Goal: Information Seeking & Learning: Learn about a topic

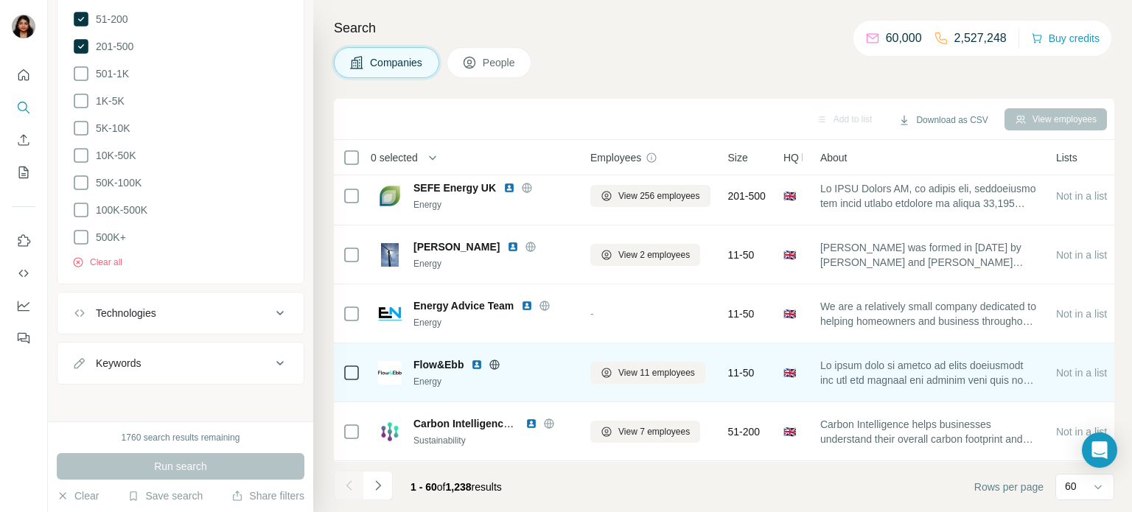
scroll to position [1087, 0]
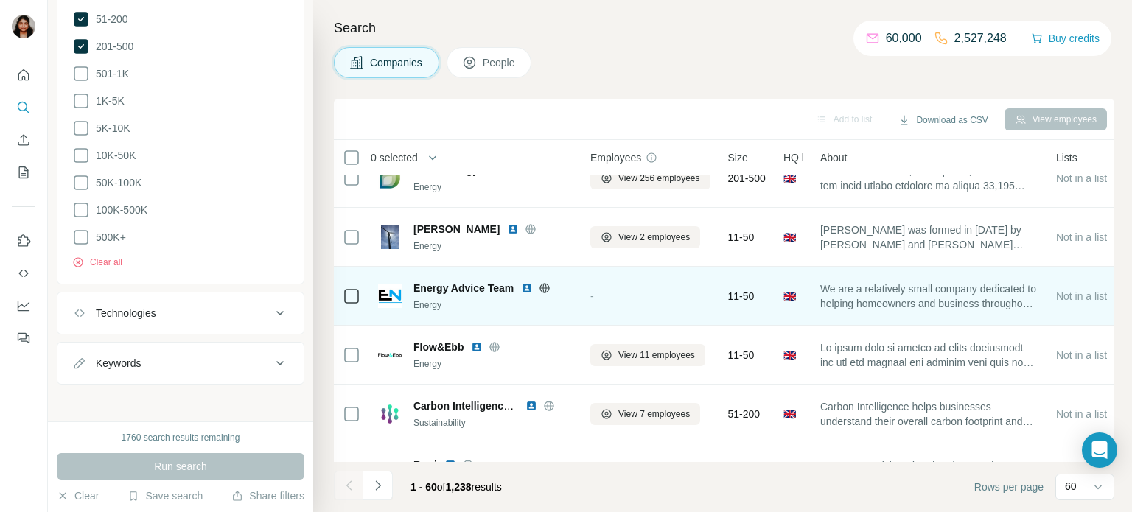
click at [539, 287] on div at bounding box center [544, 288] width 47 height 12
click at [541, 286] on icon at bounding box center [545, 288] width 10 height 10
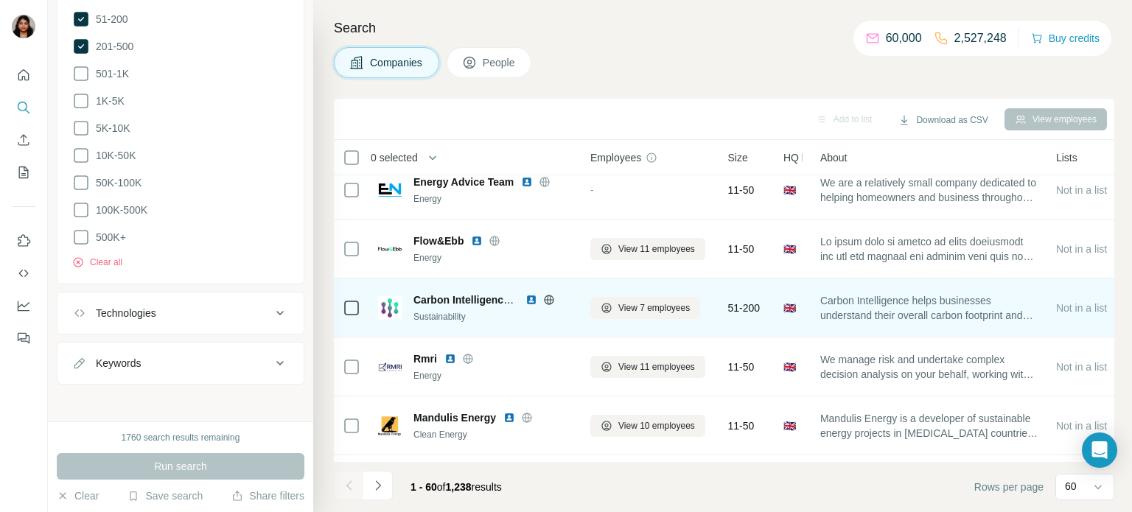
scroll to position [1208, 0]
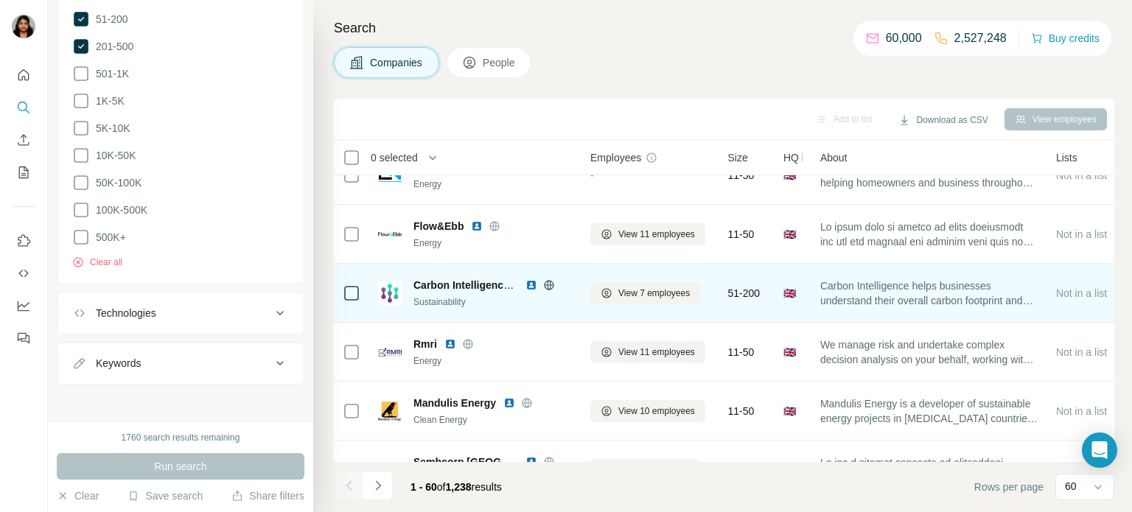
click at [547, 285] on icon at bounding box center [549, 285] width 4 height 10
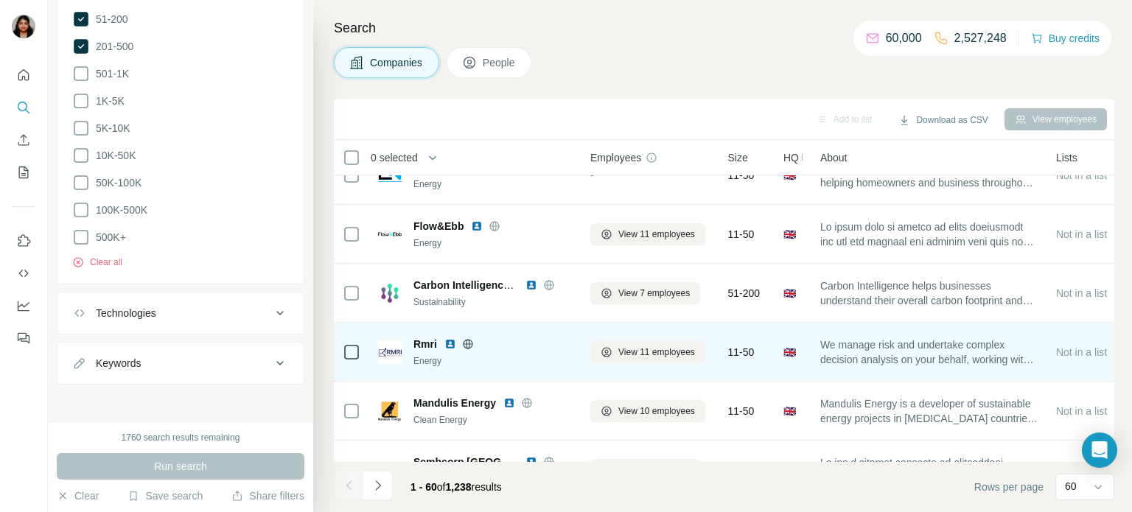
scroll to position [1329, 0]
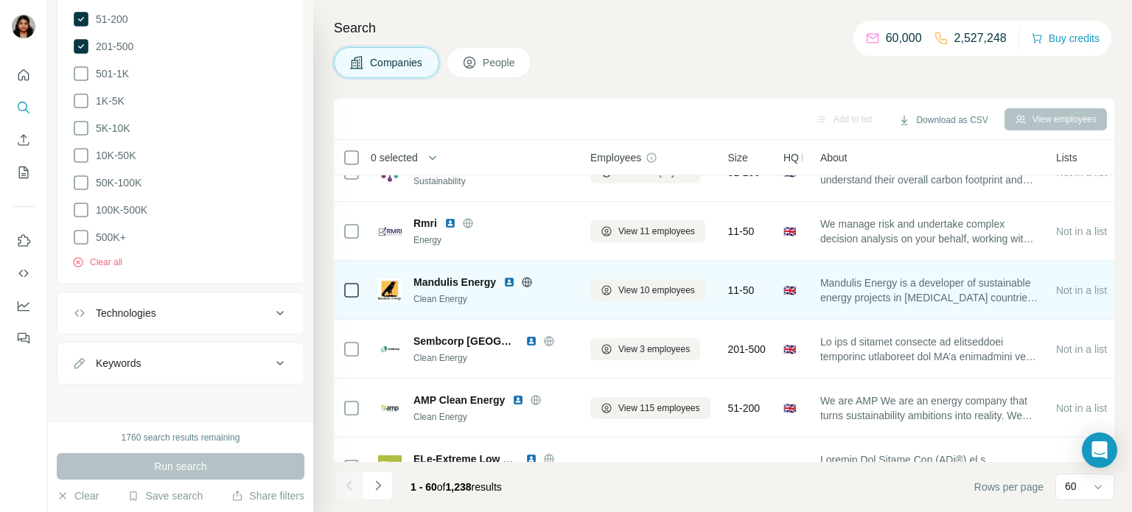
click at [528, 282] on icon at bounding box center [527, 282] width 4 height 10
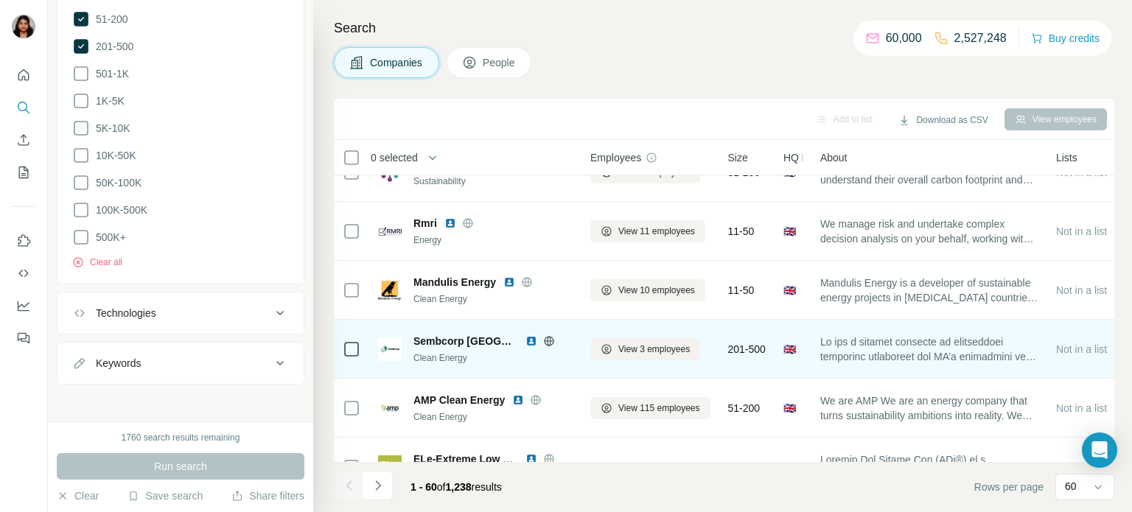
click at [543, 345] on icon at bounding box center [549, 341] width 12 height 12
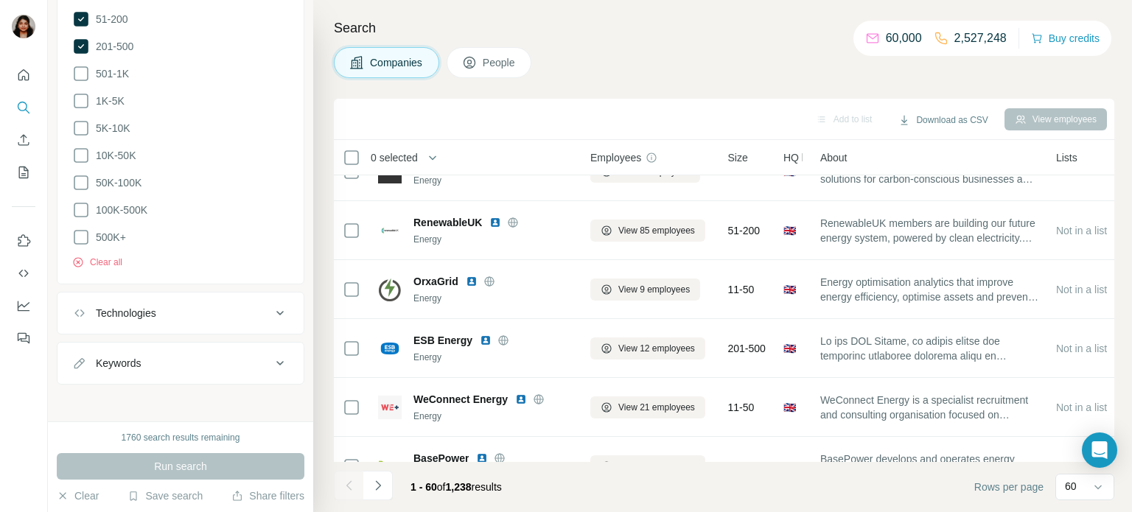
scroll to position [2054, 0]
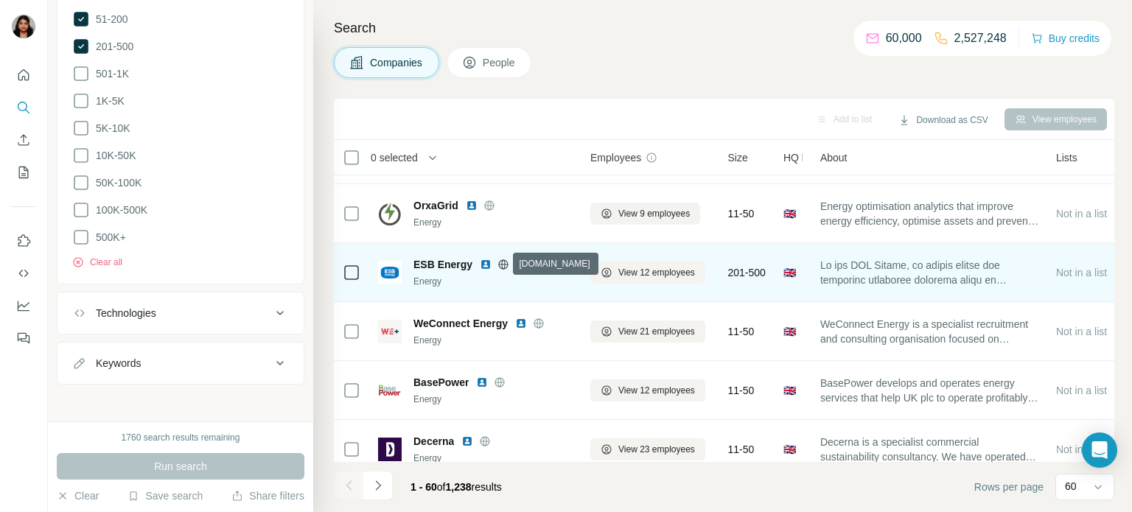
click at [498, 263] on icon at bounding box center [503, 265] width 12 height 12
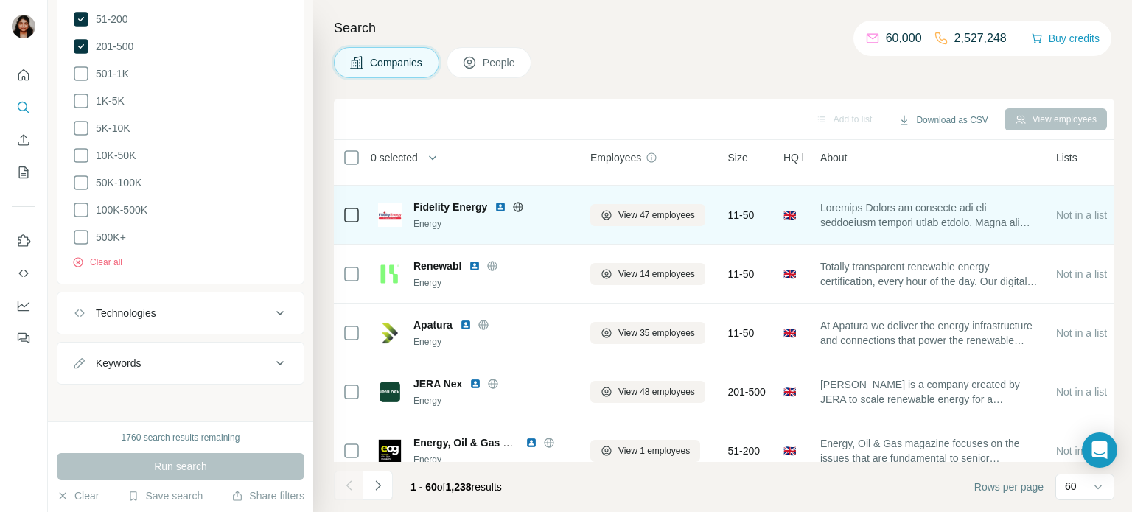
scroll to position [3249, 0]
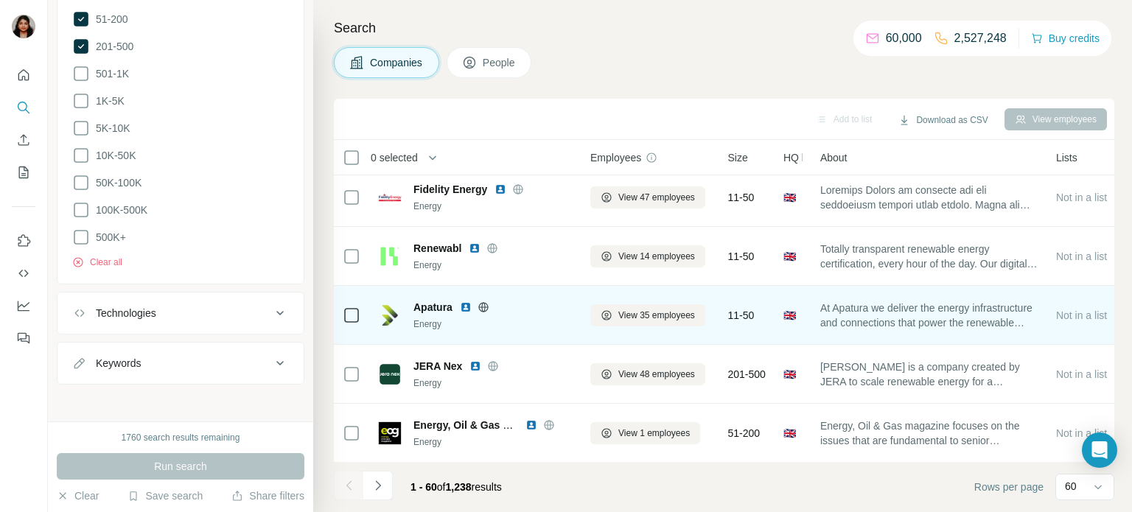
click at [485, 305] on icon at bounding box center [483, 307] width 12 height 12
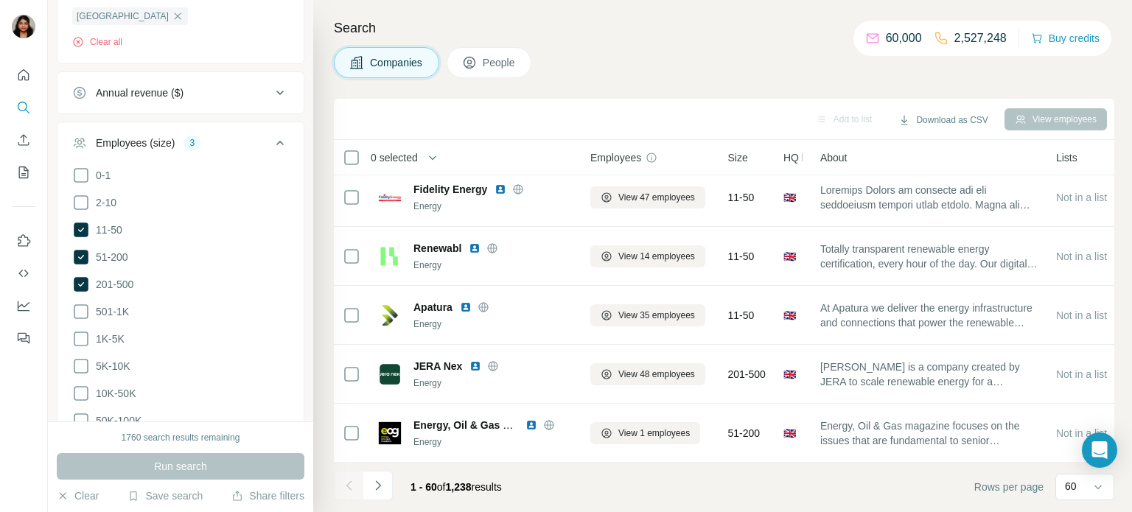
scroll to position [290, 0]
click at [387, 489] on button "Navigate to next page" at bounding box center [377, 485] width 29 height 29
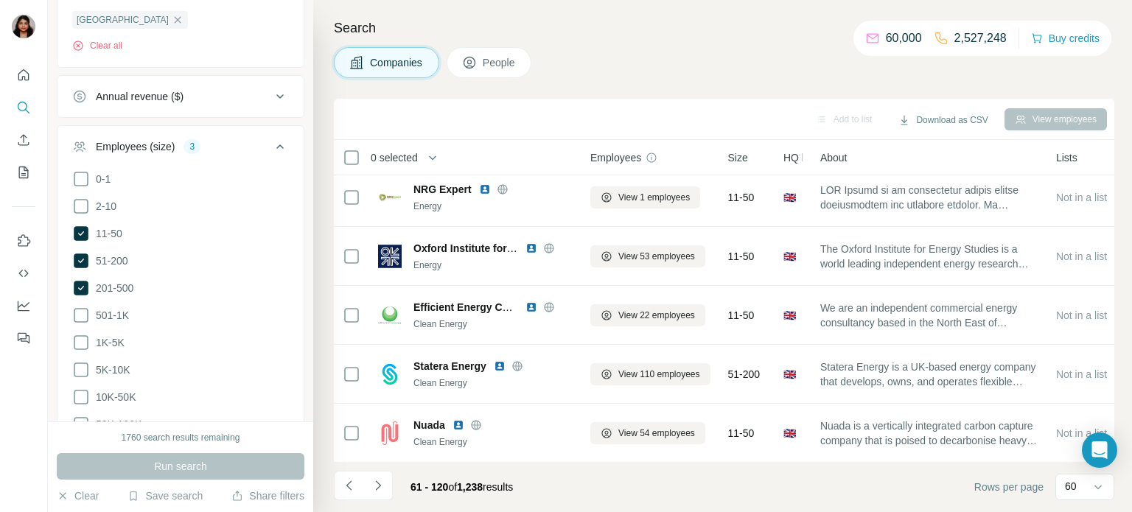
scroll to position [3249, 0]
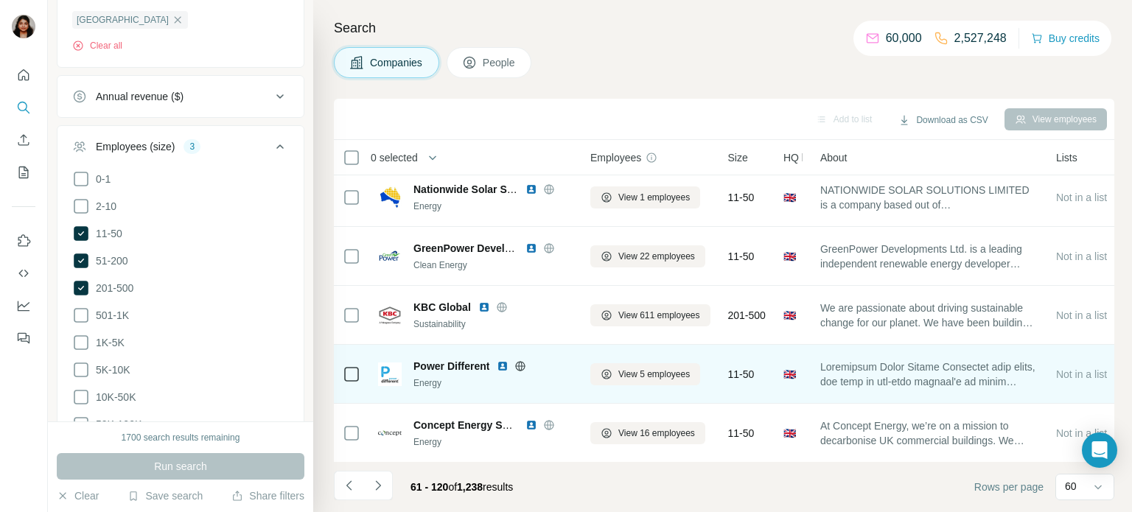
click at [522, 368] on icon at bounding box center [520, 366] width 12 height 12
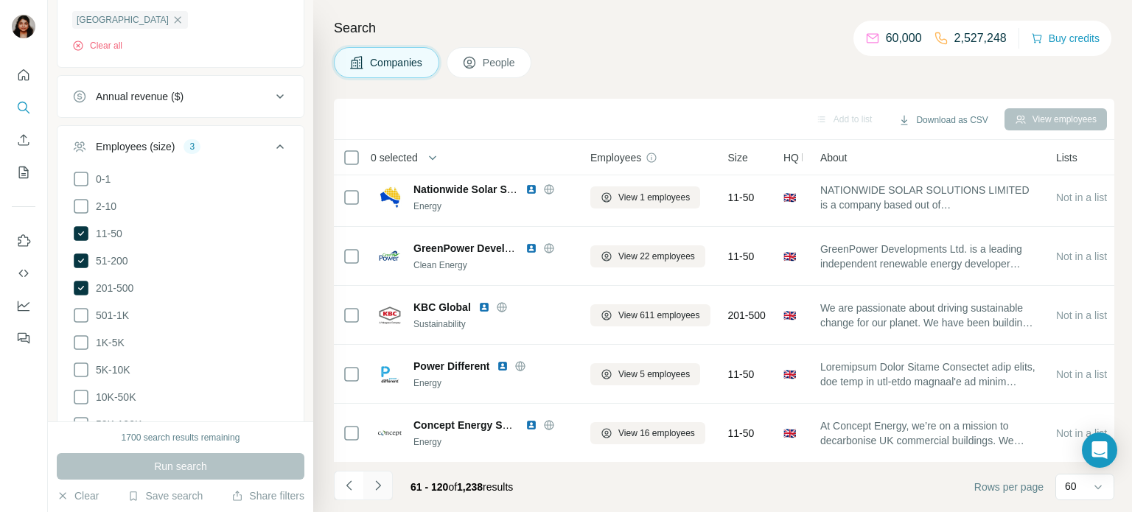
click at [374, 486] on icon "Navigate to next page" at bounding box center [378, 485] width 15 height 15
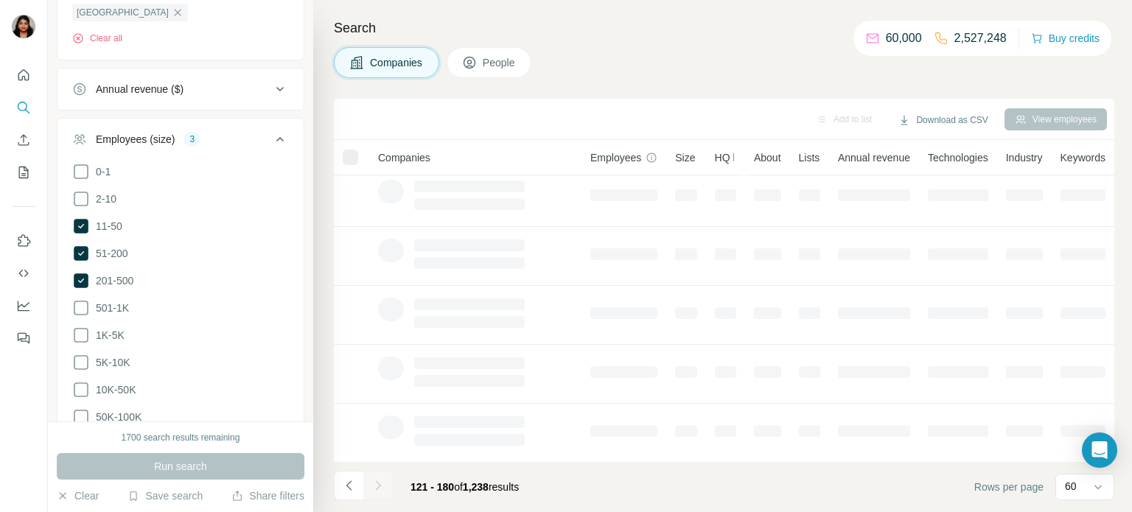
scroll to position [362, 0]
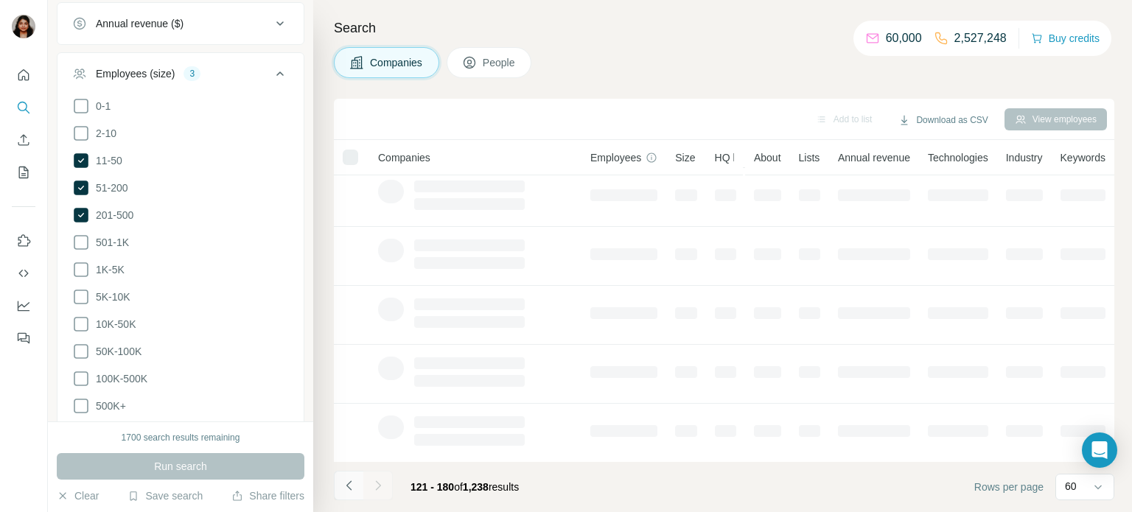
click at [343, 482] on icon "Navigate to previous page" at bounding box center [349, 485] width 15 height 15
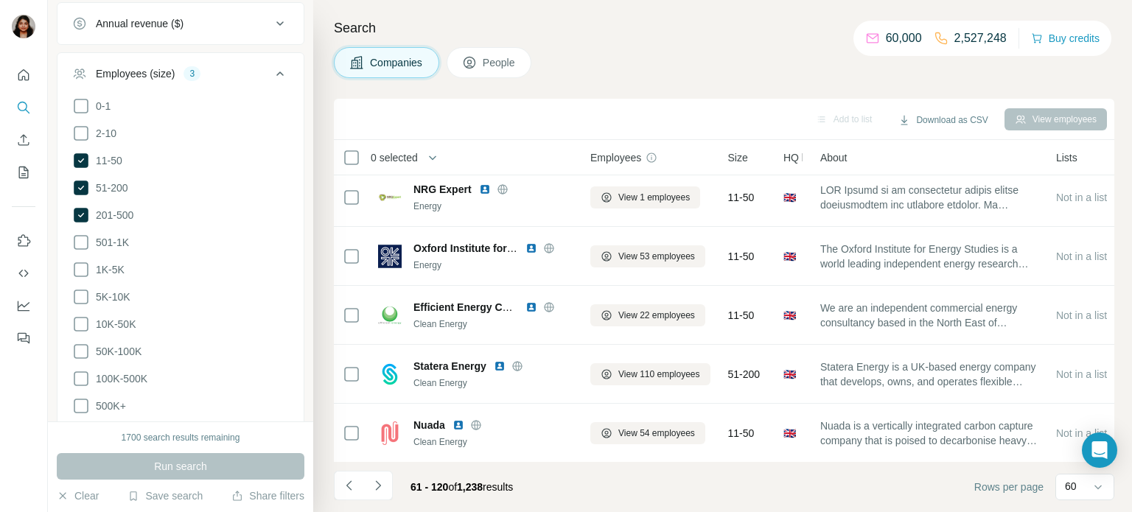
scroll to position [3249, 0]
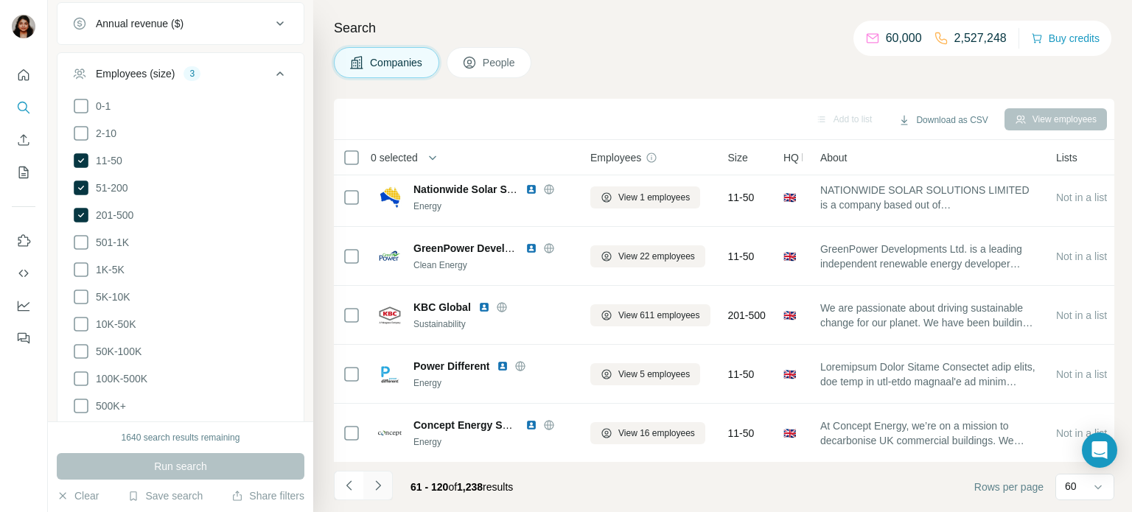
click at [387, 482] on button "Navigate to next page" at bounding box center [377, 485] width 29 height 29
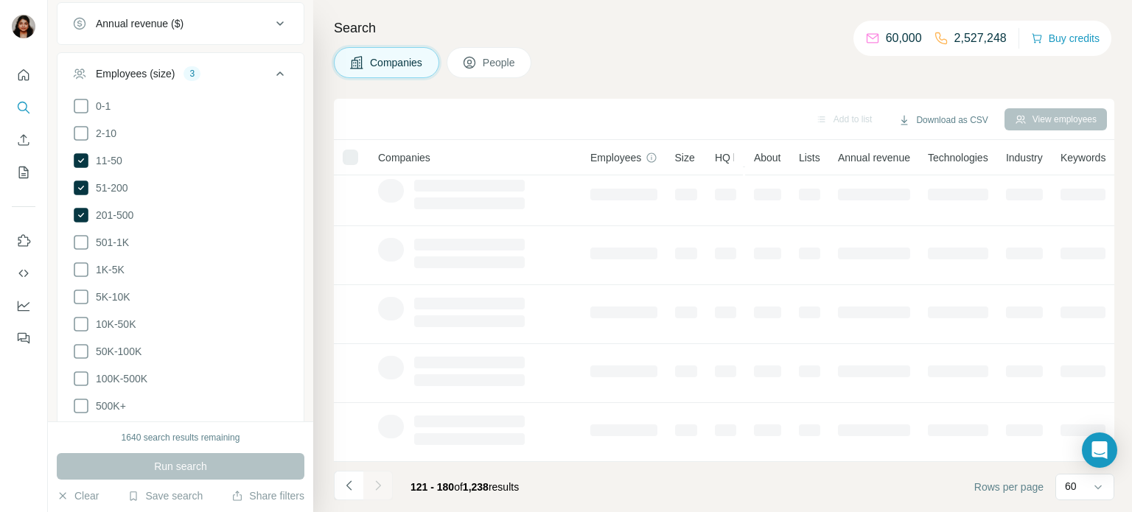
scroll to position [302, 0]
click at [347, 488] on icon "Navigate to previous page" at bounding box center [349, 485] width 15 height 15
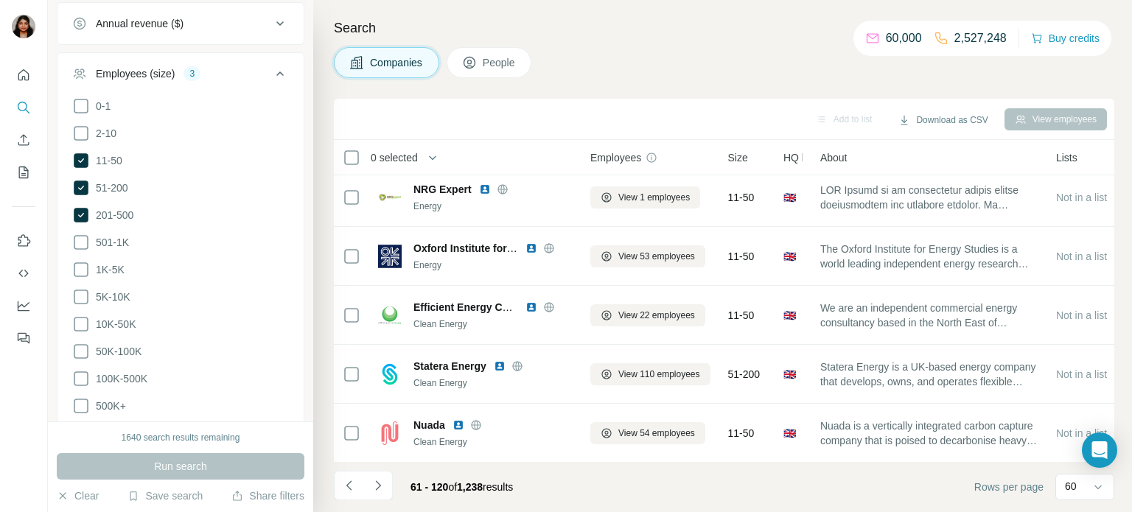
scroll to position [0, 0]
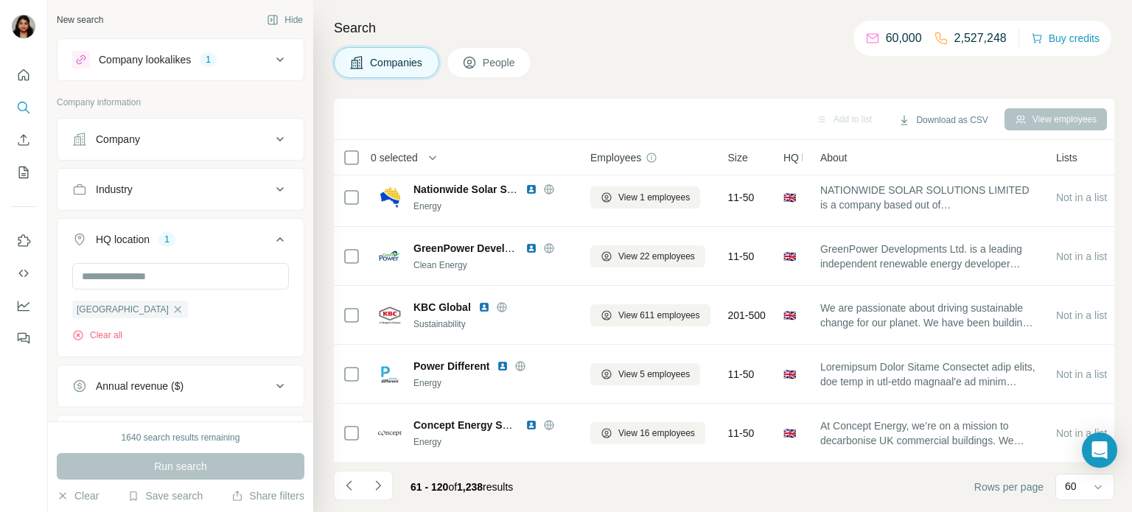
drag, startPoint x: 277, startPoint y: 185, endPoint x: 276, endPoint y: 193, distance: 8.2
click at [277, 185] on icon at bounding box center [280, 189] width 18 height 18
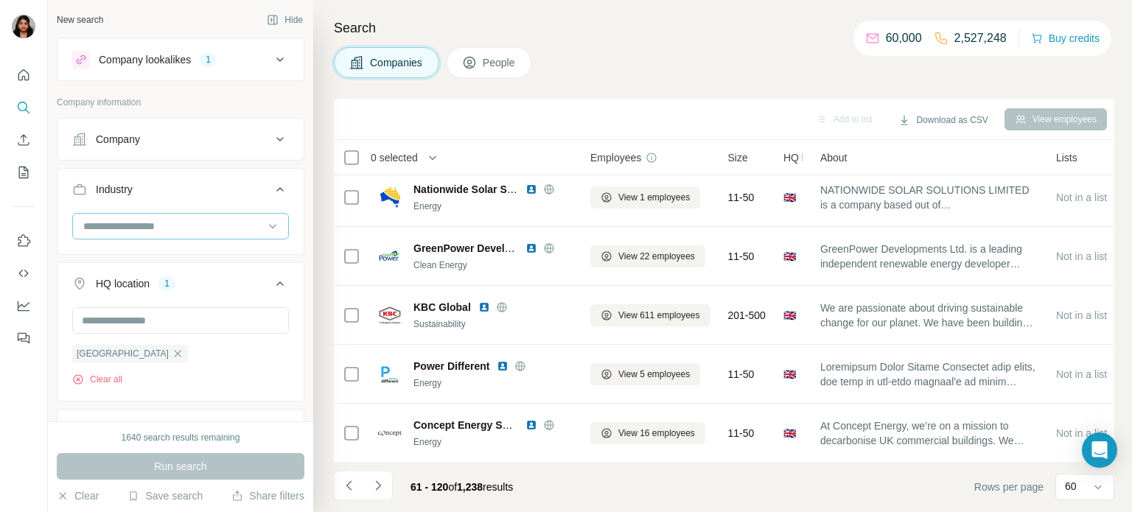
click at [172, 225] on input at bounding box center [173, 226] width 182 height 16
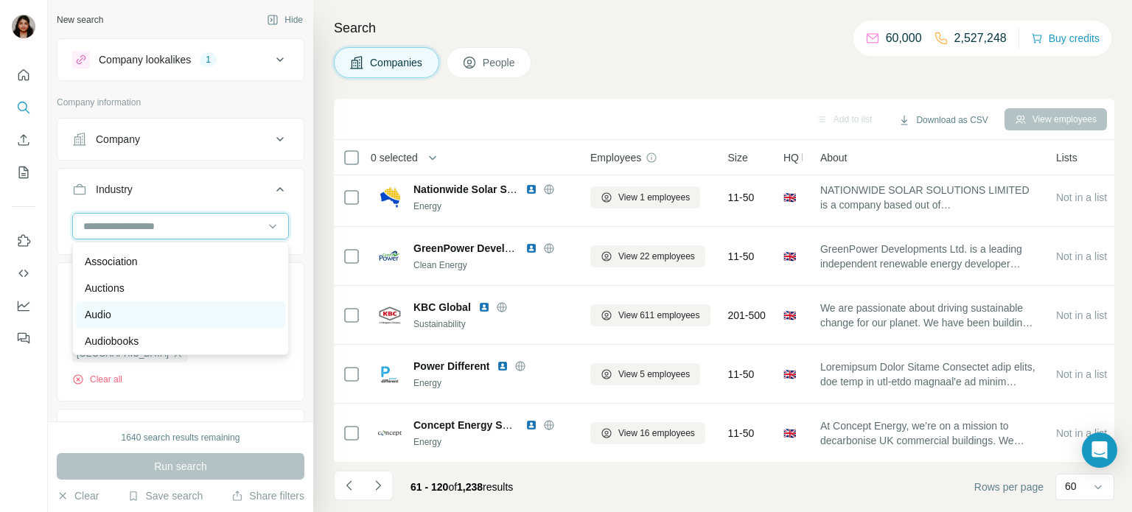
scroll to position [725, 0]
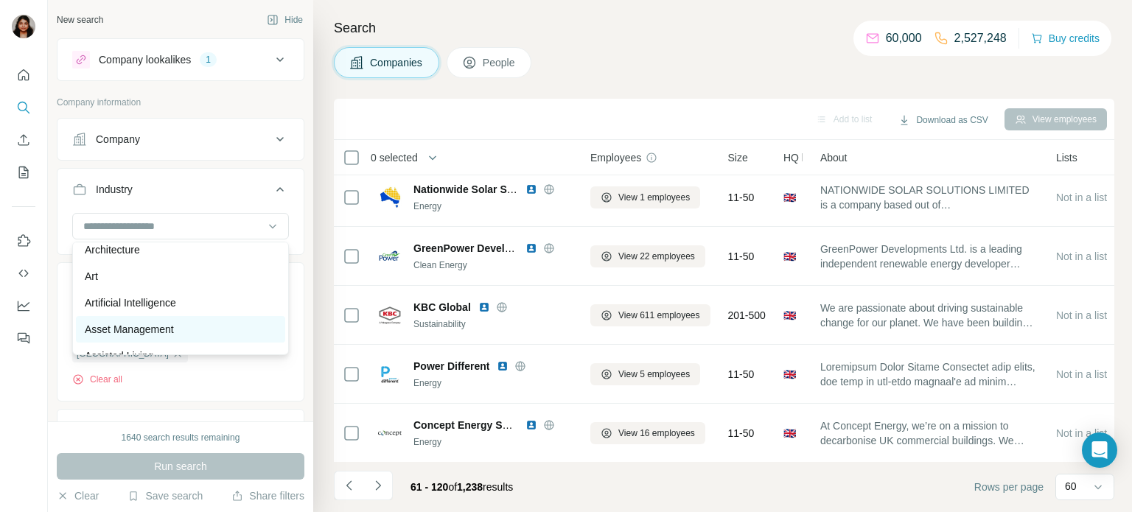
click at [174, 332] on p "Asset Management" at bounding box center [129, 329] width 89 height 15
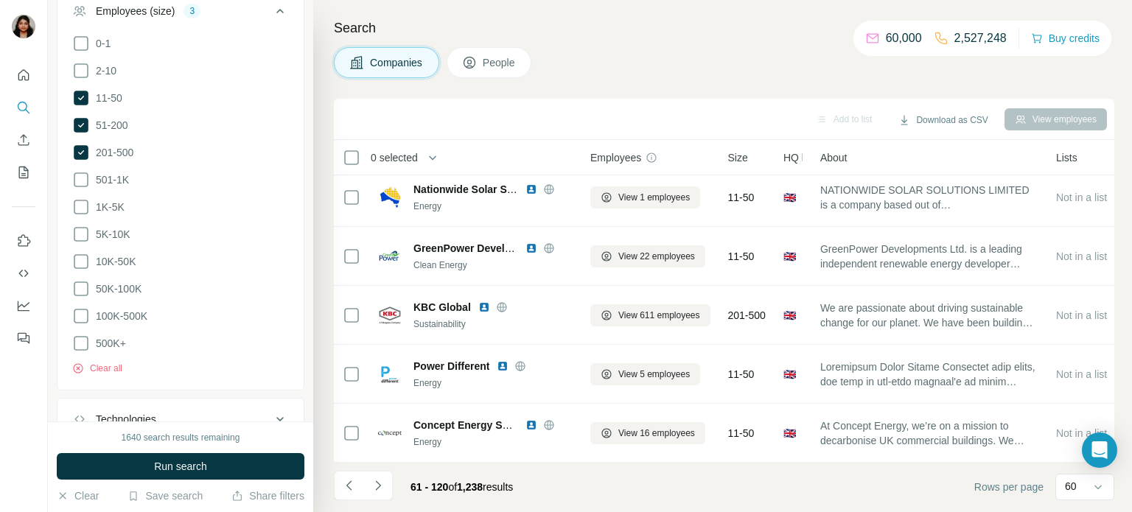
scroll to position [628, 0]
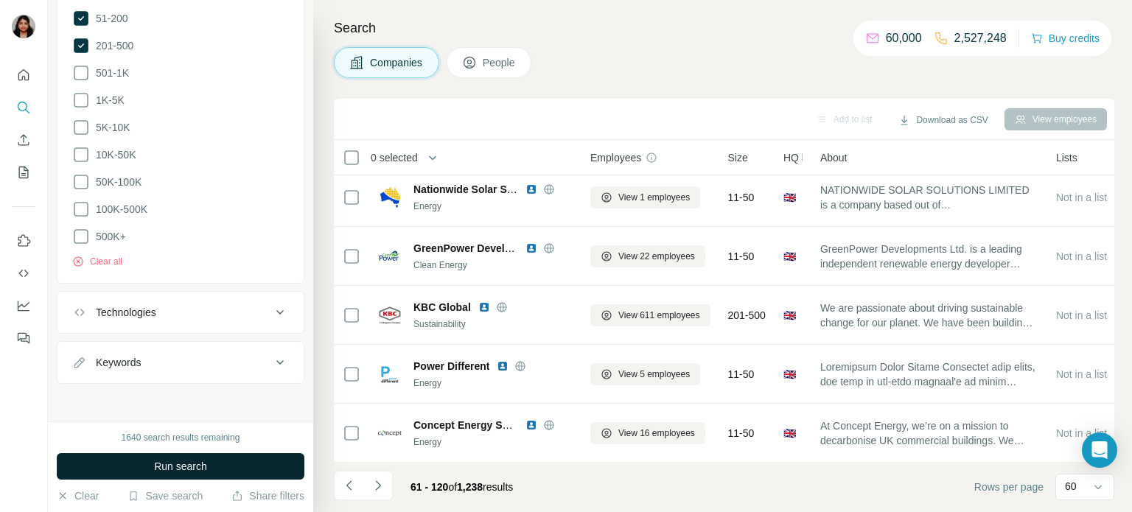
click at [182, 463] on span "Run search" at bounding box center [180, 466] width 53 height 15
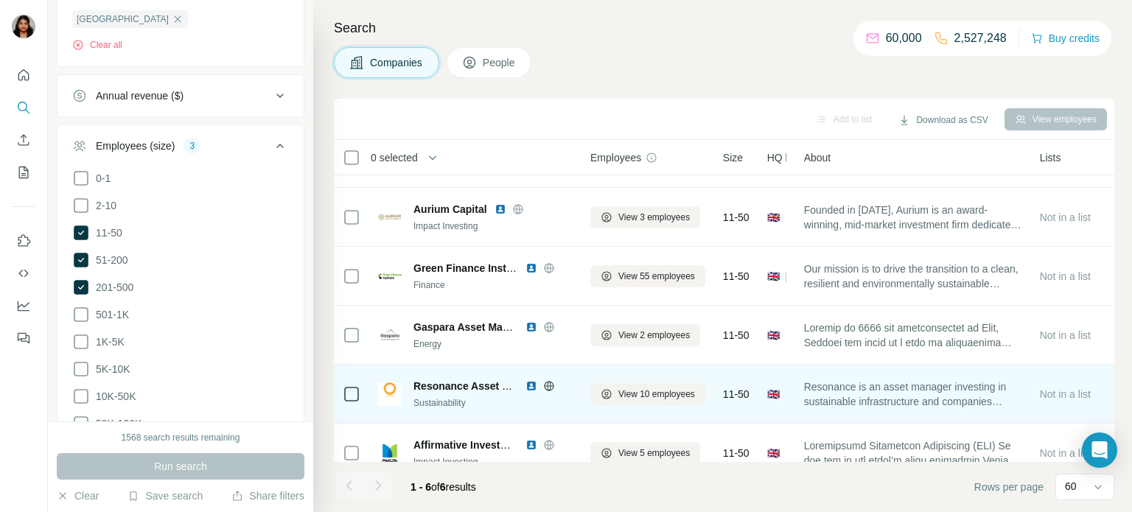
scroll to position [66, 0]
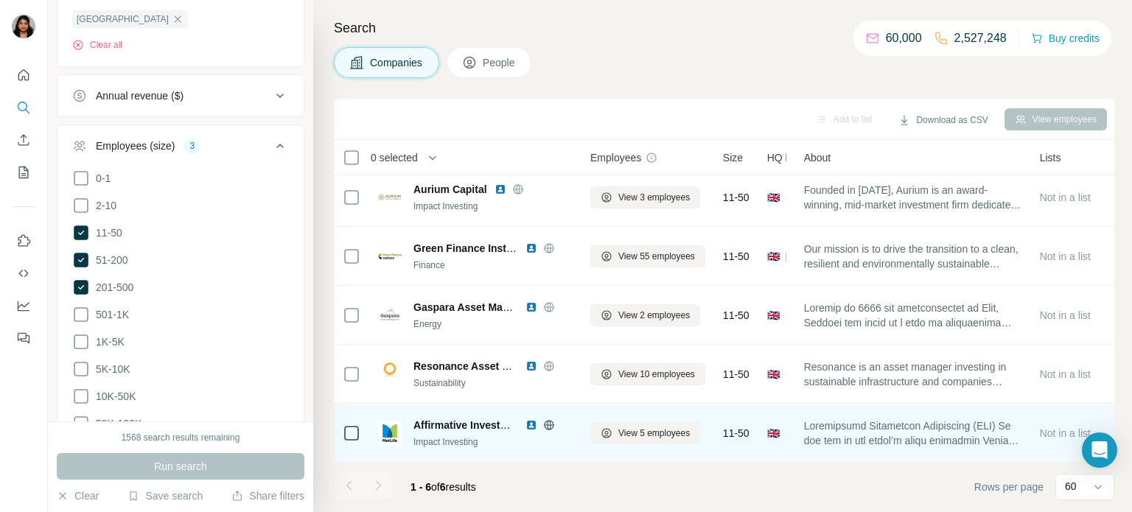
click at [544, 425] on icon at bounding box center [549, 425] width 12 height 12
click at [547, 425] on icon at bounding box center [549, 425] width 4 height 10
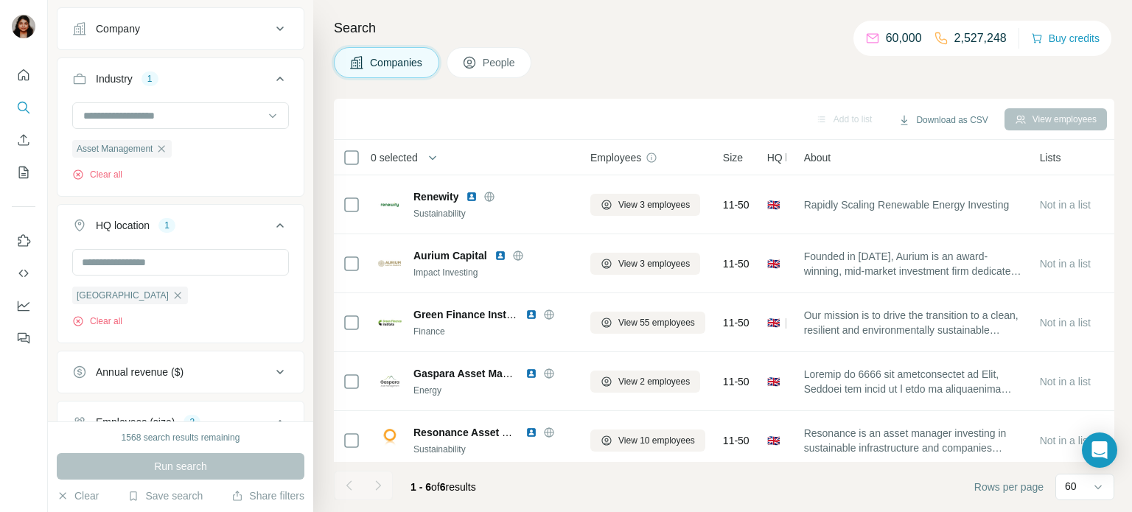
scroll to position [24, 0]
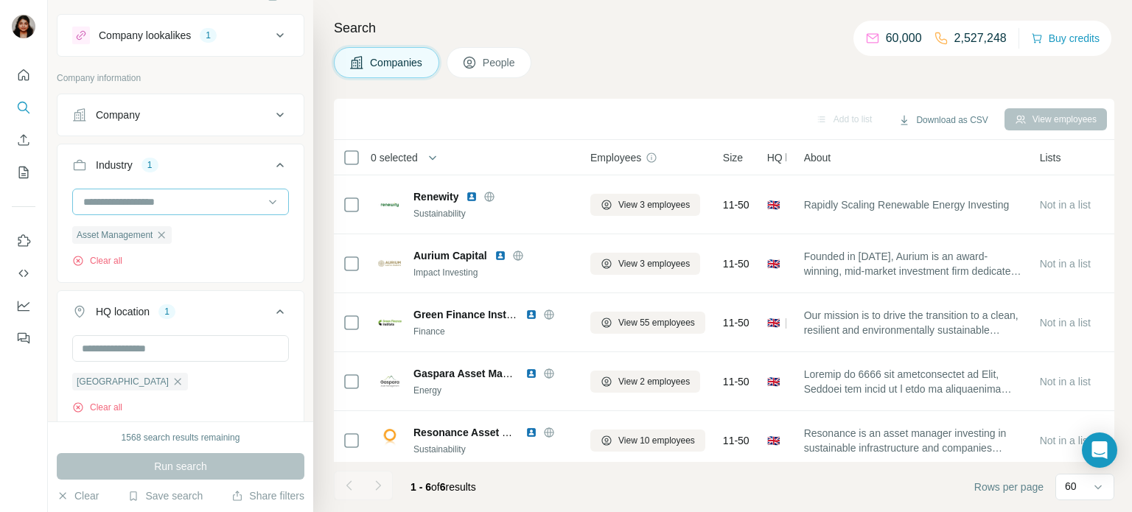
click at [169, 206] on input at bounding box center [173, 202] width 182 height 16
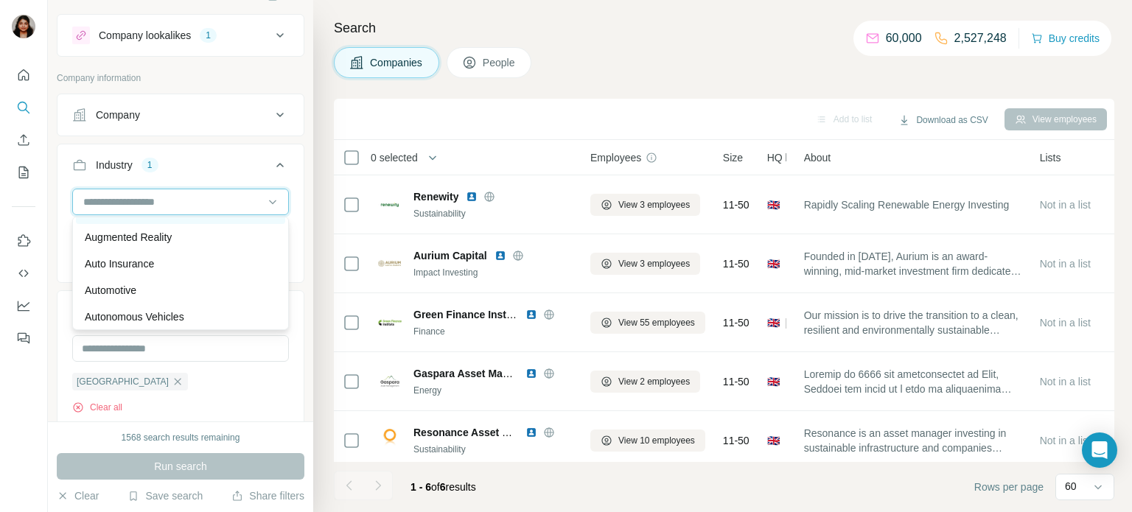
scroll to position [967, 0]
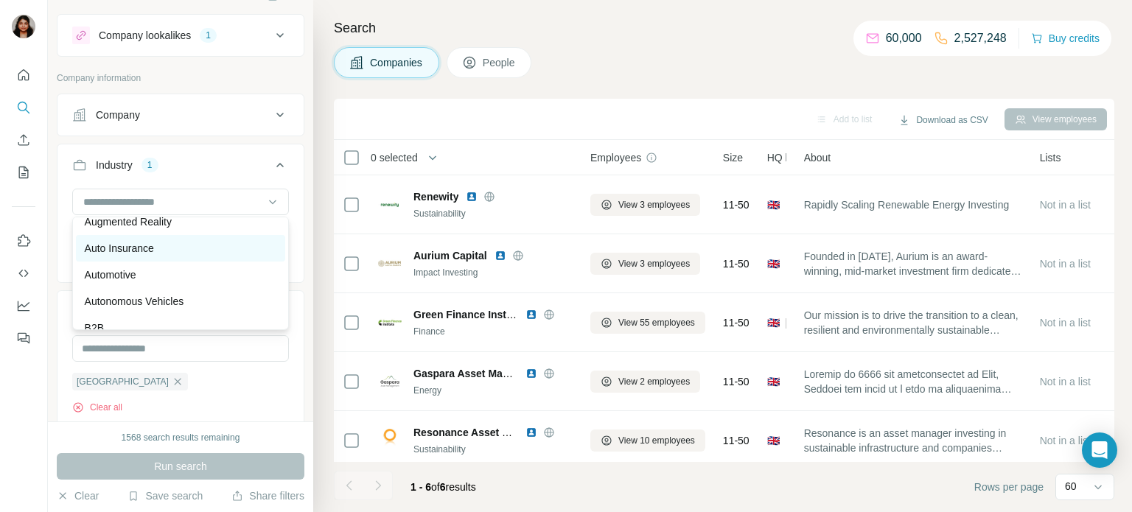
click at [165, 253] on div "Auto Insurance" at bounding box center [181, 248] width 192 height 15
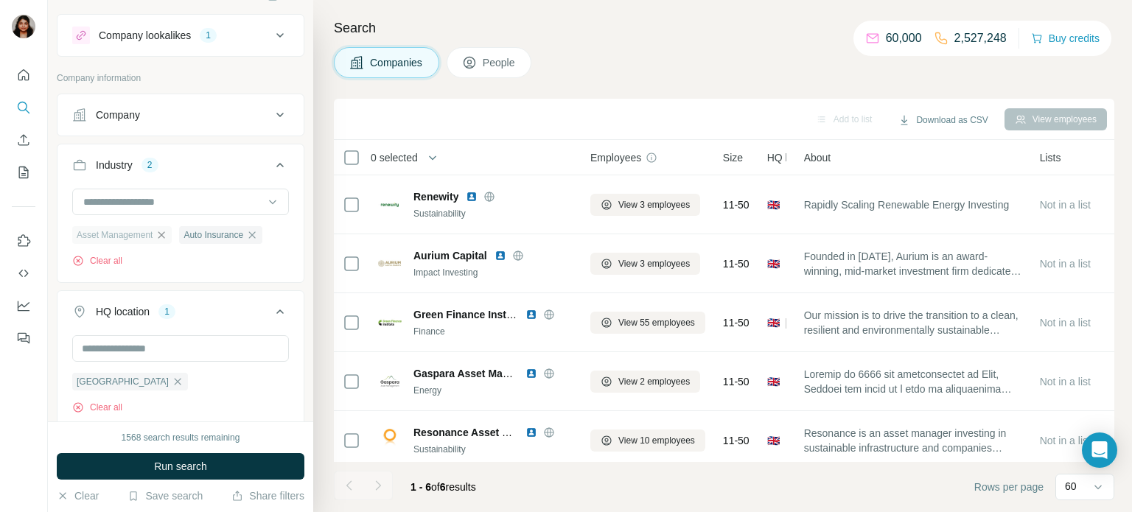
click at [164, 234] on icon "button" at bounding box center [161, 235] width 12 height 12
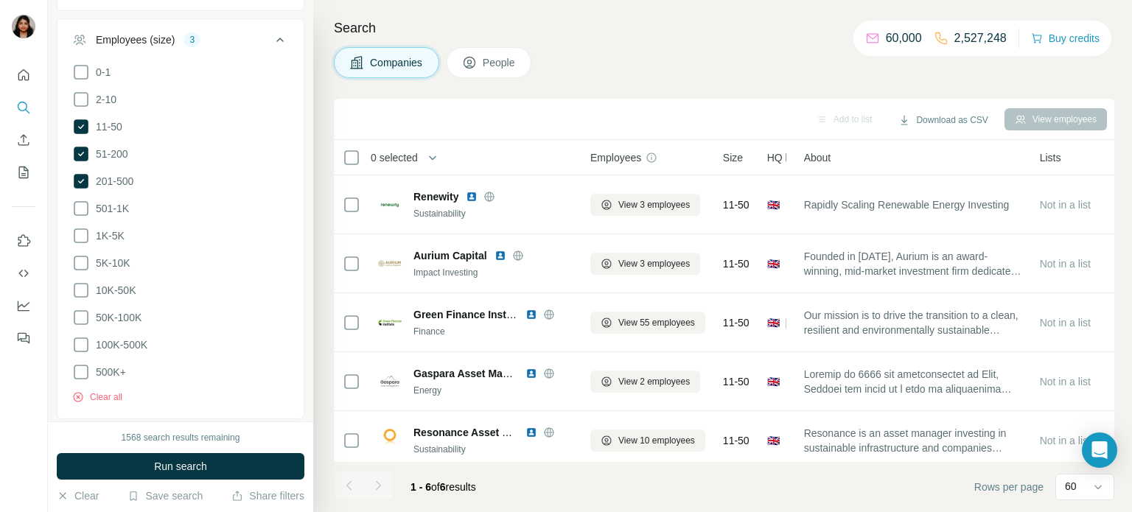
scroll to position [508, 0]
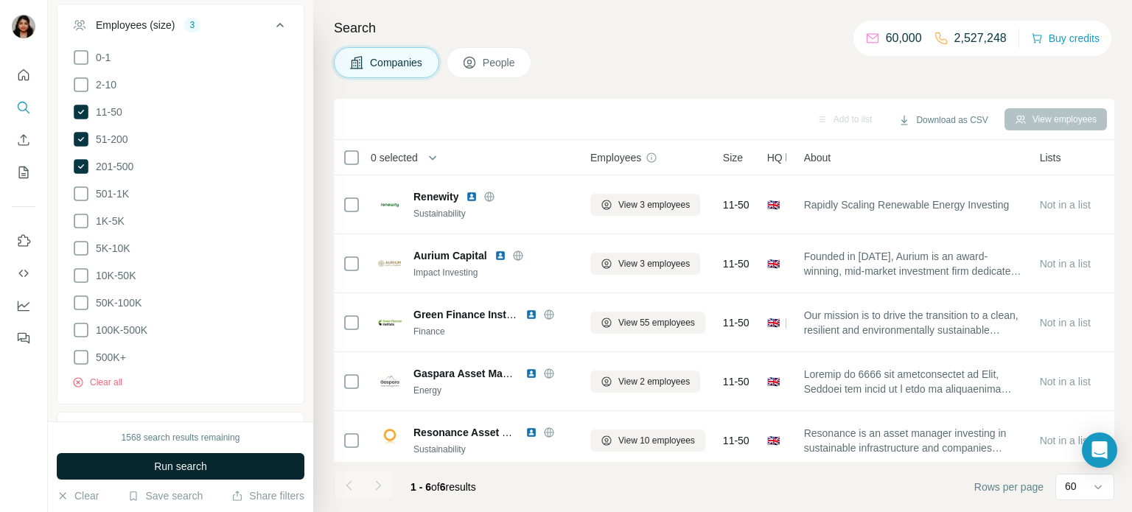
click at [210, 463] on button "Run search" at bounding box center [181, 466] width 248 height 27
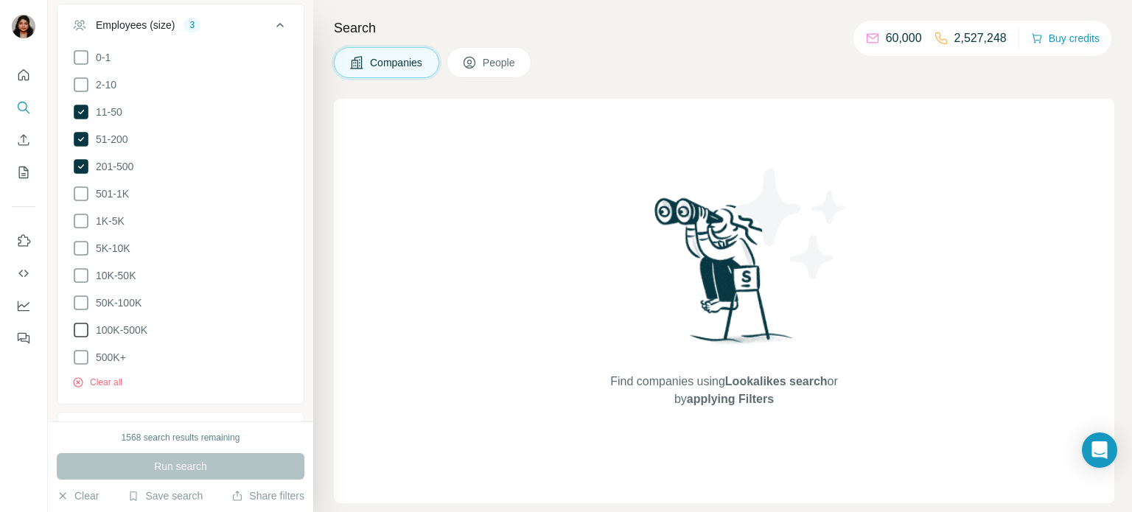
scroll to position [0, 0]
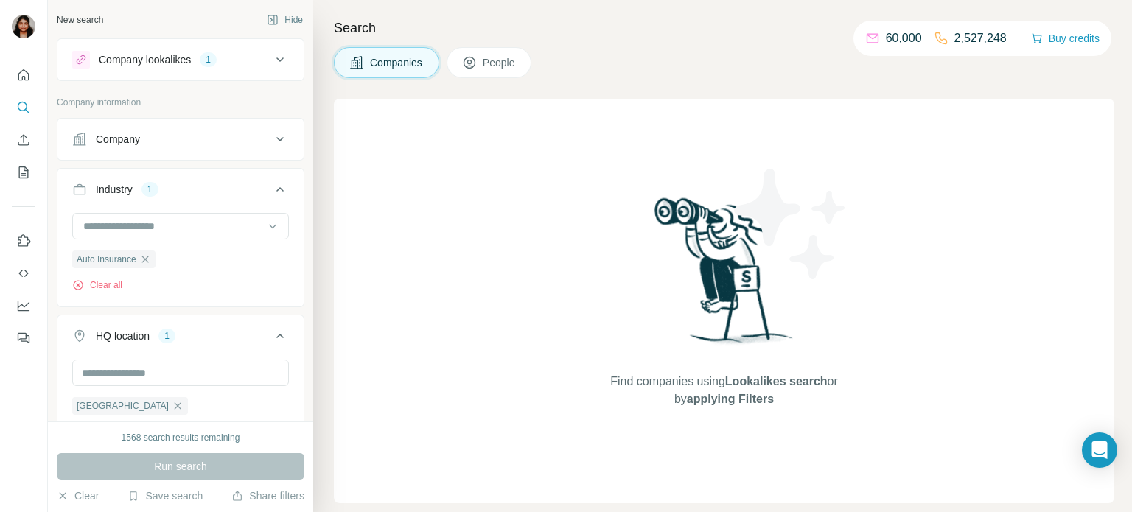
click at [280, 65] on icon at bounding box center [280, 60] width 18 height 18
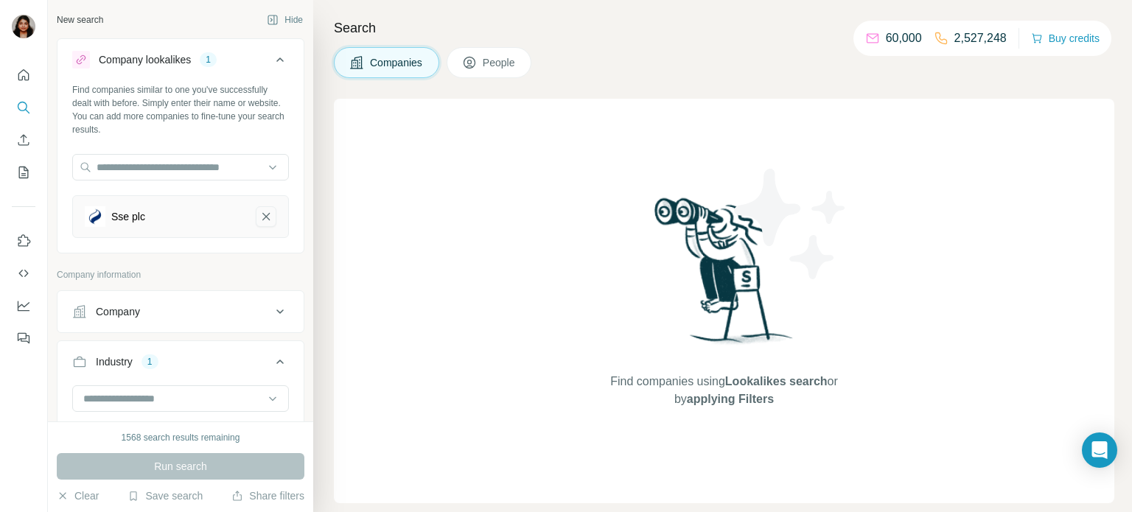
click at [264, 219] on icon "Sse plc-remove-button" at bounding box center [265, 216] width 13 height 15
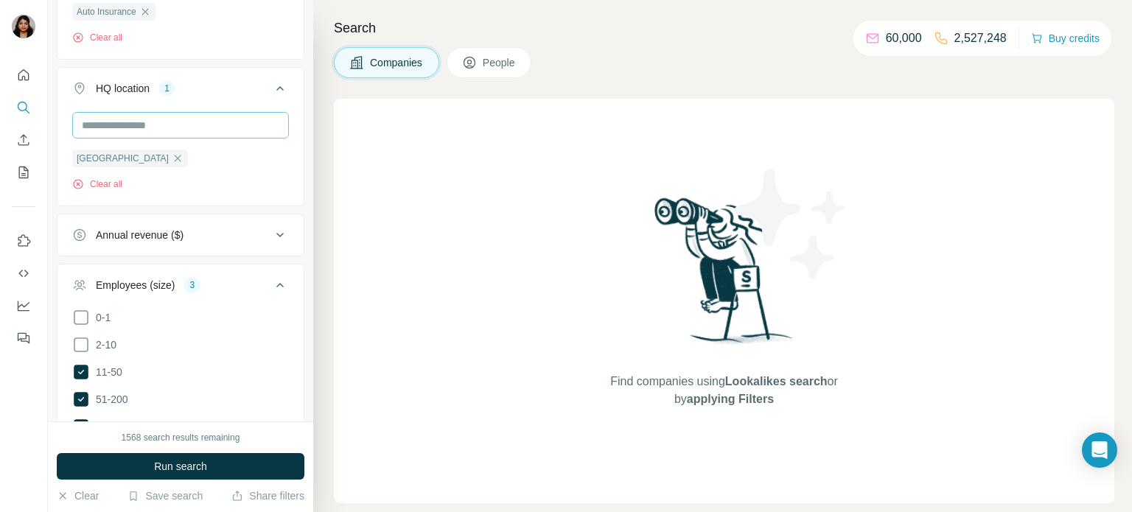
scroll to position [483, 0]
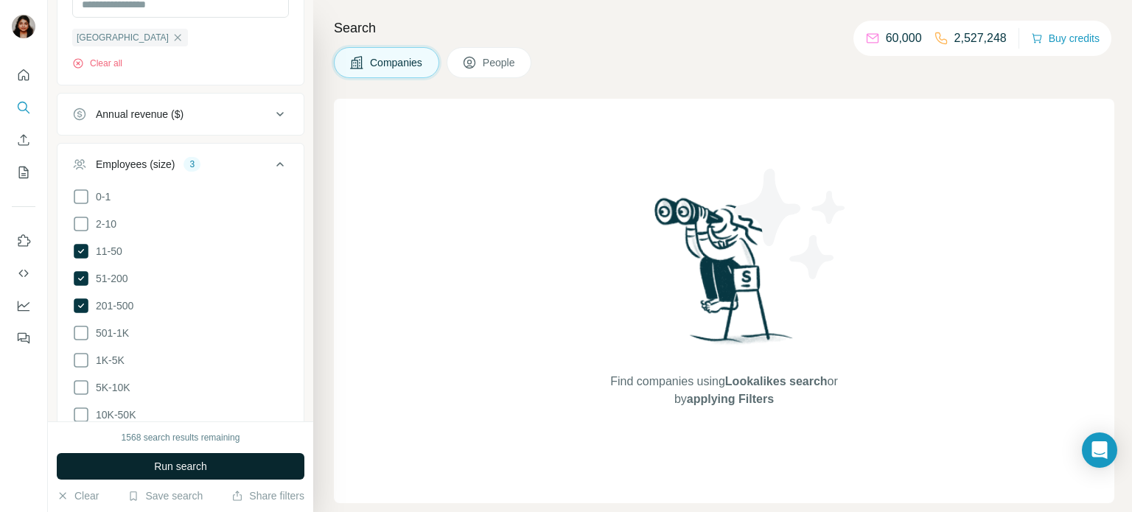
click at [181, 467] on span "Run search" at bounding box center [180, 466] width 53 height 15
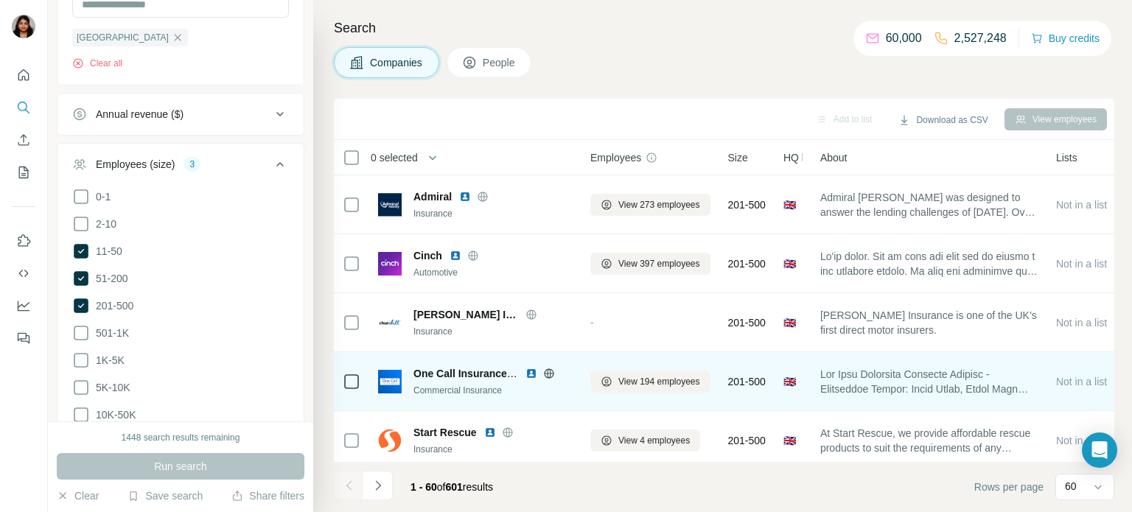
scroll to position [121, 0]
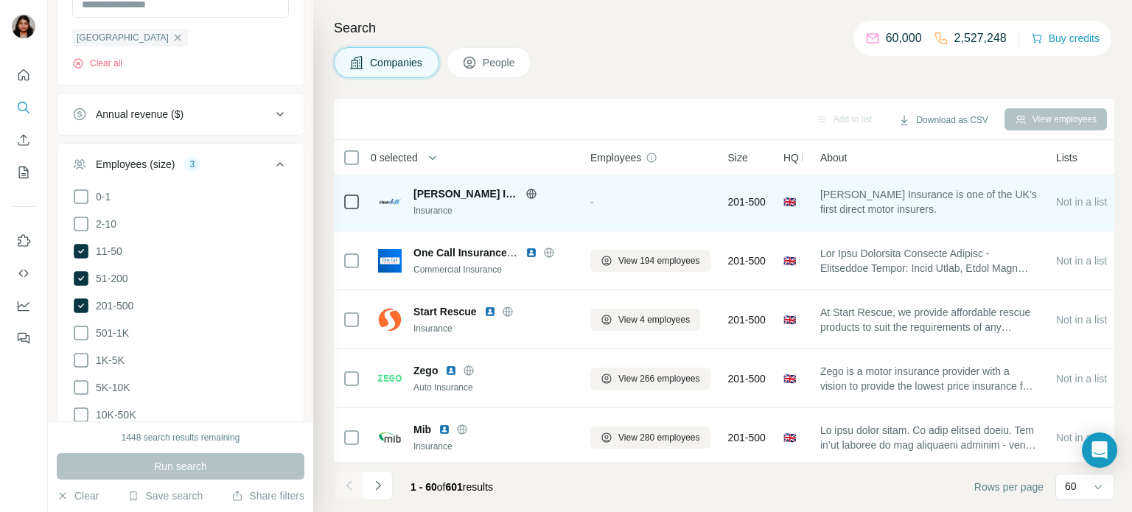
click at [525, 198] on icon at bounding box center [531, 194] width 12 height 12
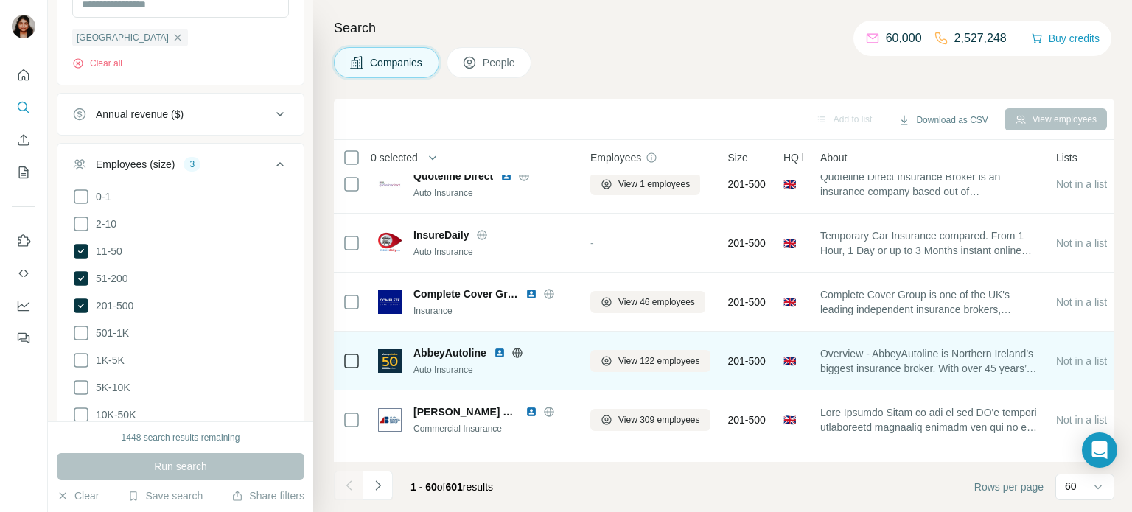
scroll to position [967, 0]
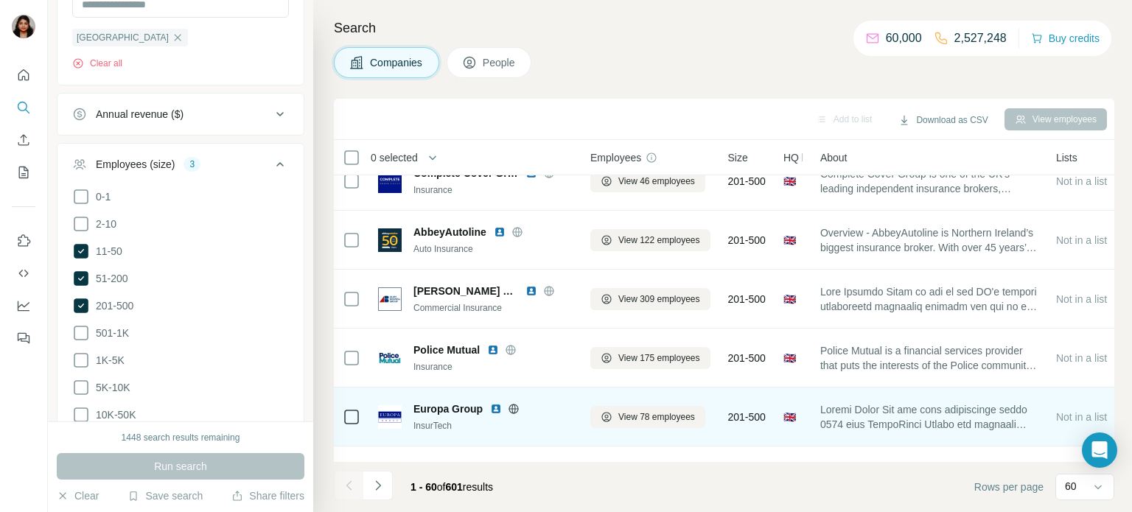
click at [510, 410] on icon at bounding box center [514, 409] width 12 height 12
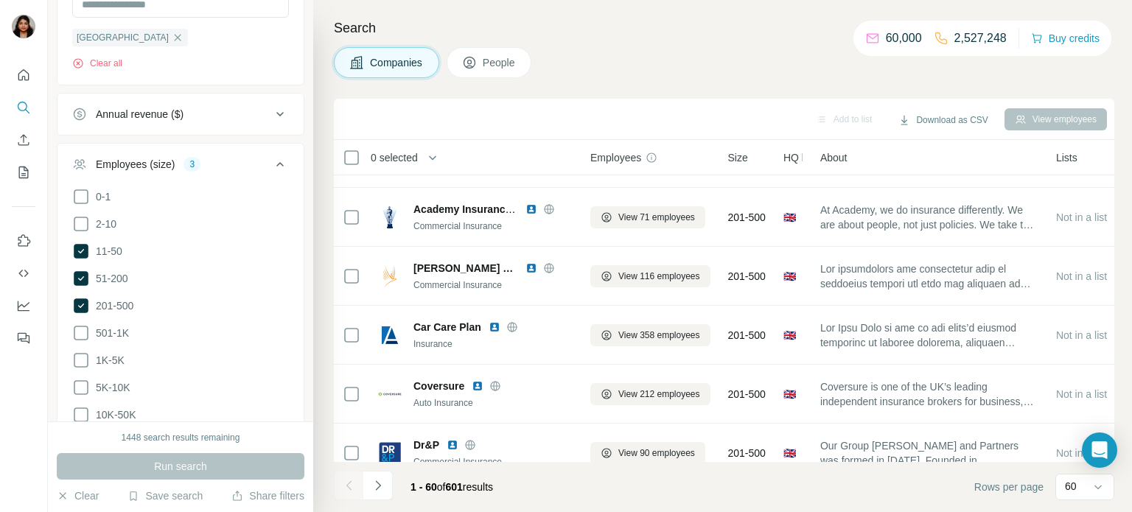
scroll to position [1935, 0]
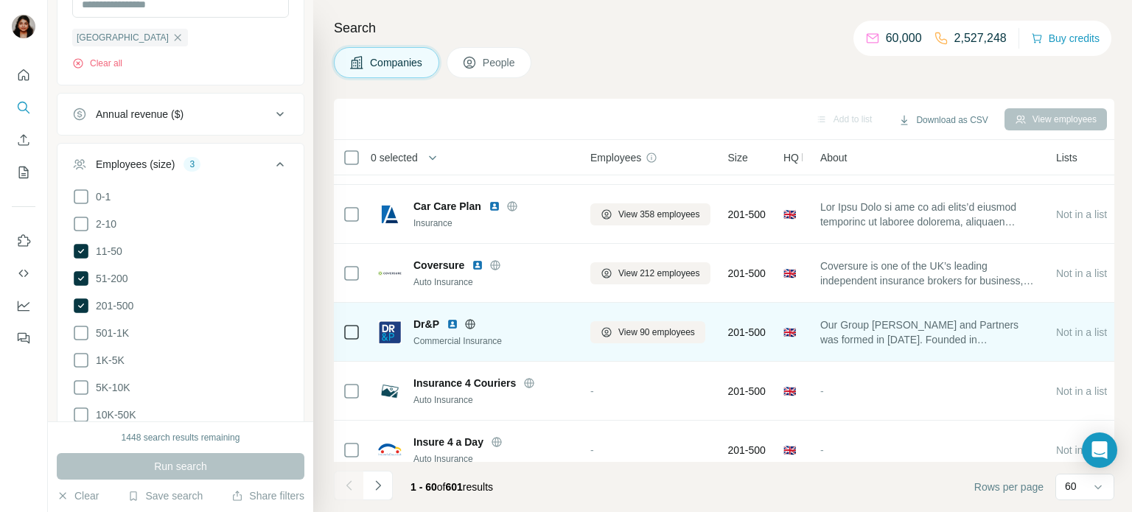
click at [466, 320] on icon at bounding box center [470, 324] width 12 height 12
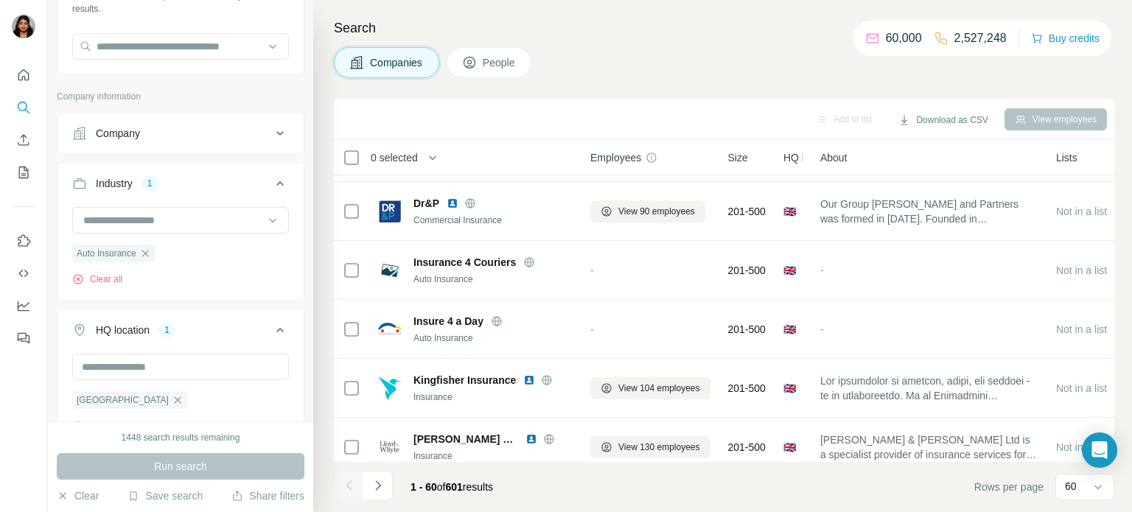
scroll to position [0, 0]
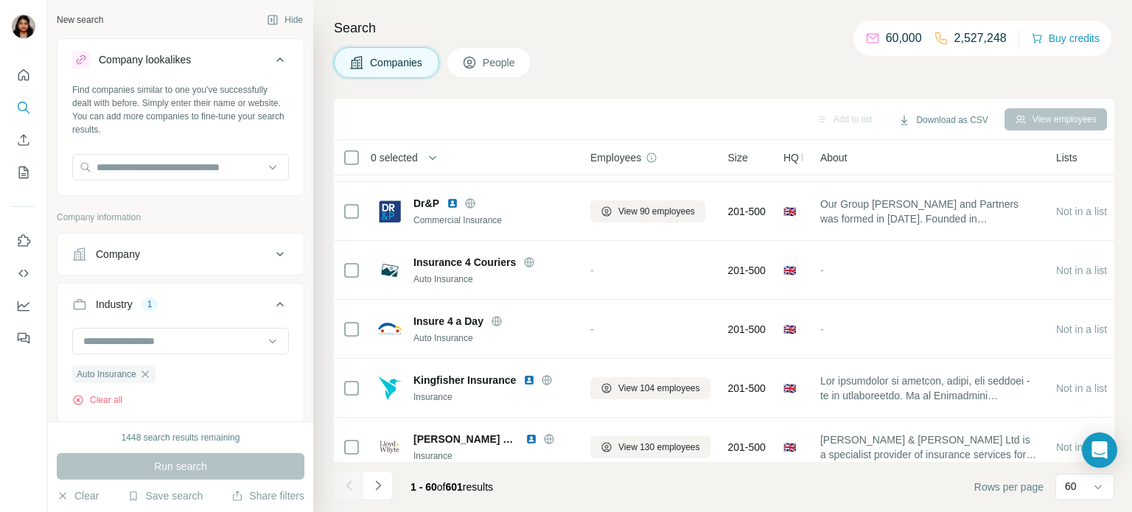
click at [150, 256] on div "Company" at bounding box center [171, 254] width 199 height 15
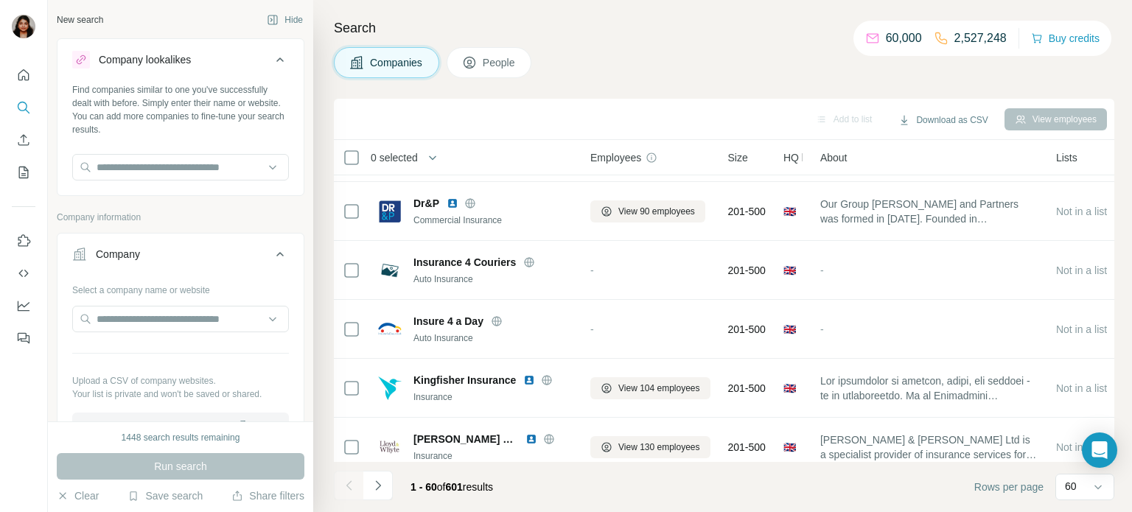
click at [264, 249] on div "Company" at bounding box center [171, 254] width 199 height 15
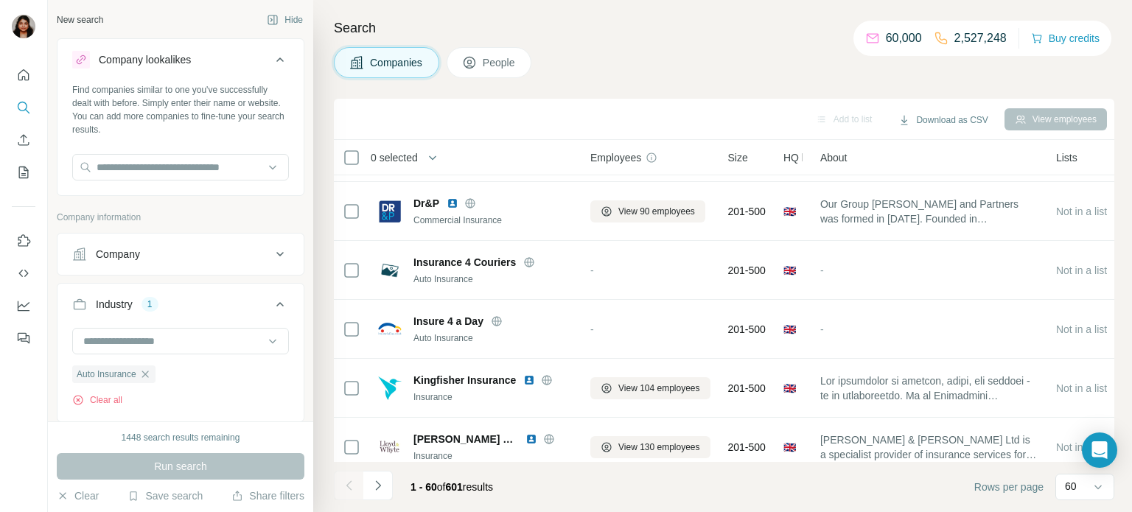
drag, startPoint x: 189, startPoint y: 252, endPoint x: 186, endPoint y: 262, distance: 10.0
click at [190, 252] on div "Company" at bounding box center [171, 254] width 199 height 15
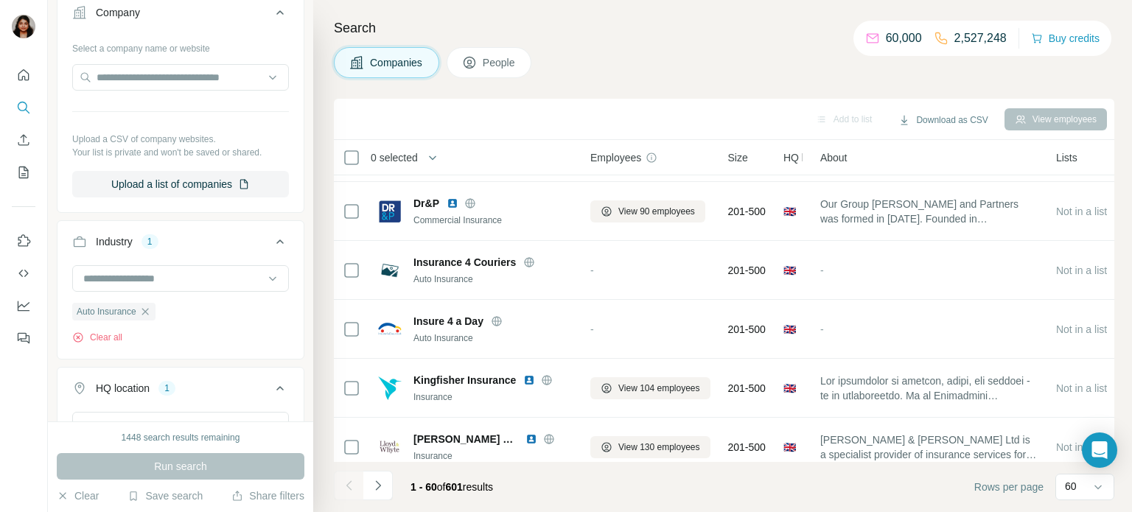
scroll to position [362, 0]
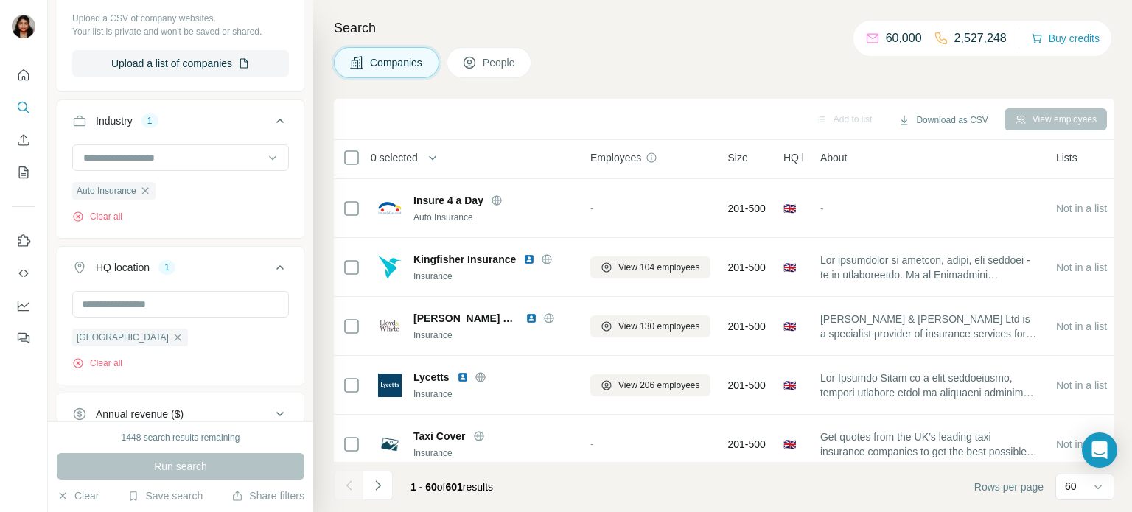
scroll to position [242, 0]
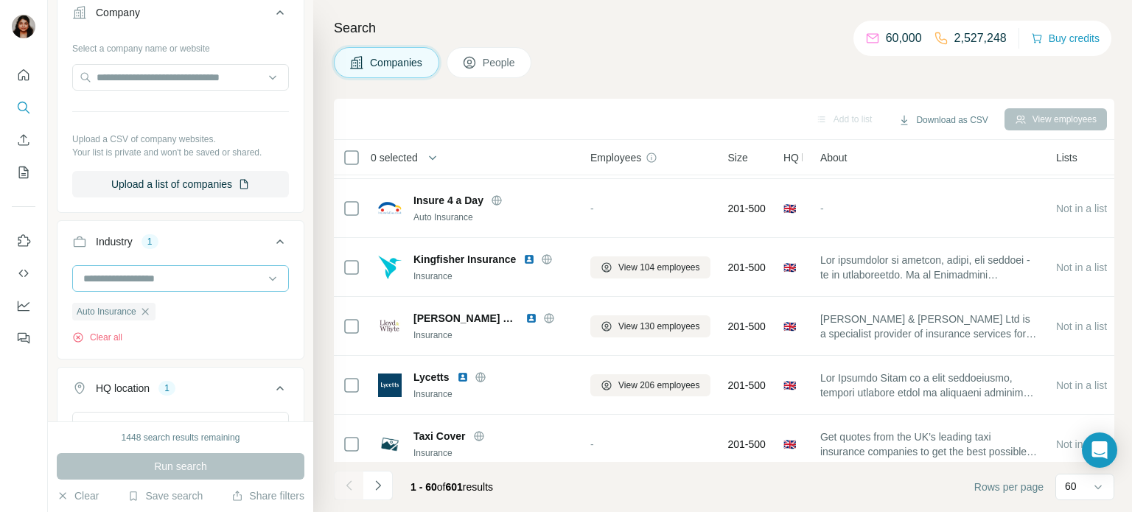
click at [199, 276] on input at bounding box center [173, 278] width 182 height 16
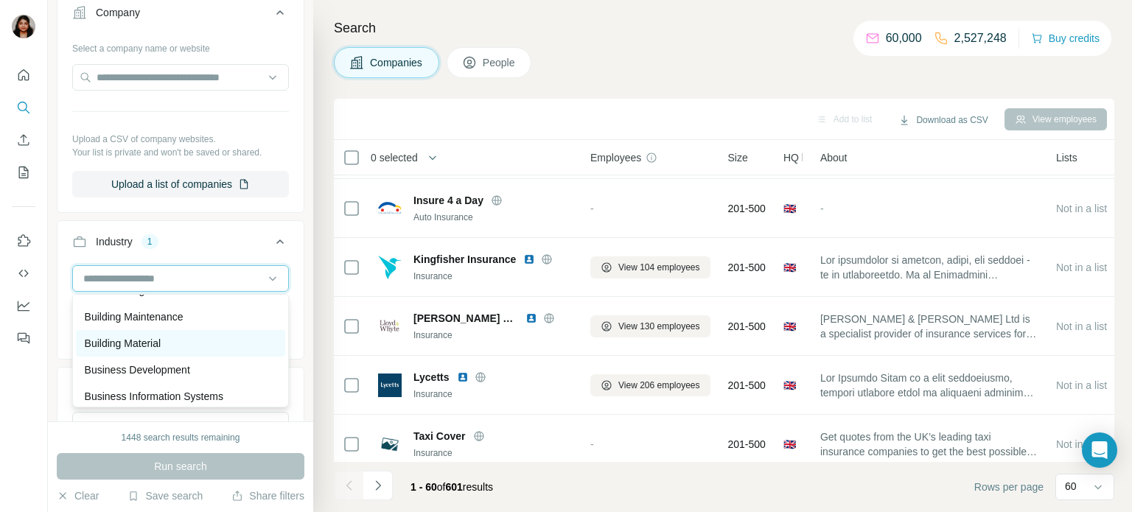
scroll to position [1571, 0]
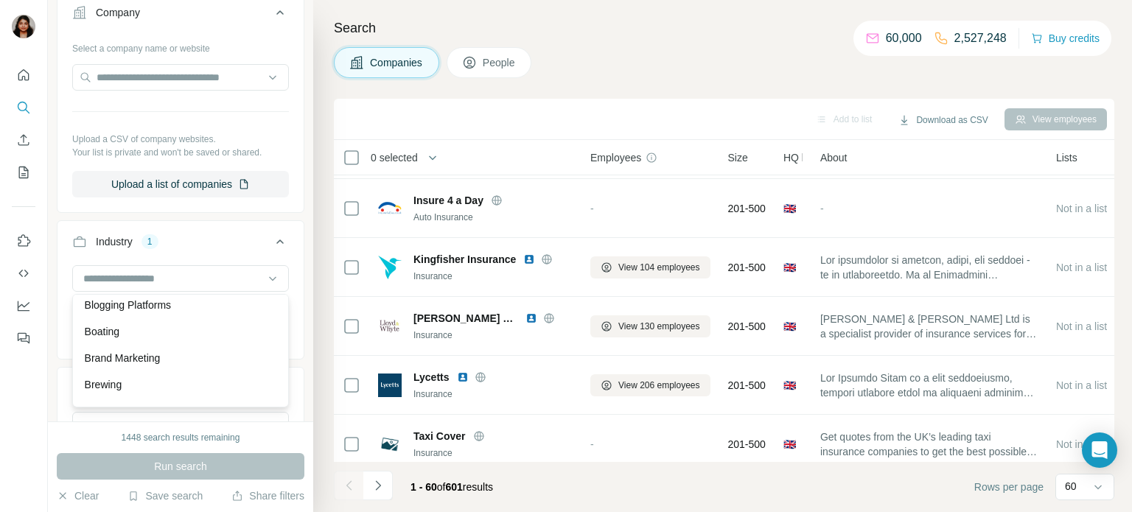
click at [153, 351] on p "Brand Marketing" at bounding box center [123, 358] width 76 height 15
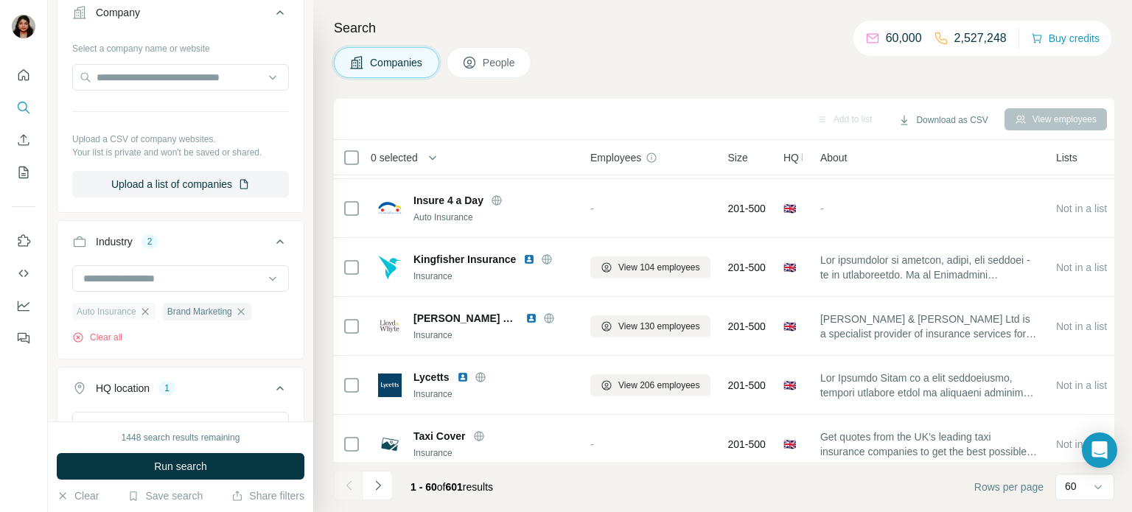
click at [145, 310] on icon "button" at bounding box center [145, 312] width 12 height 12
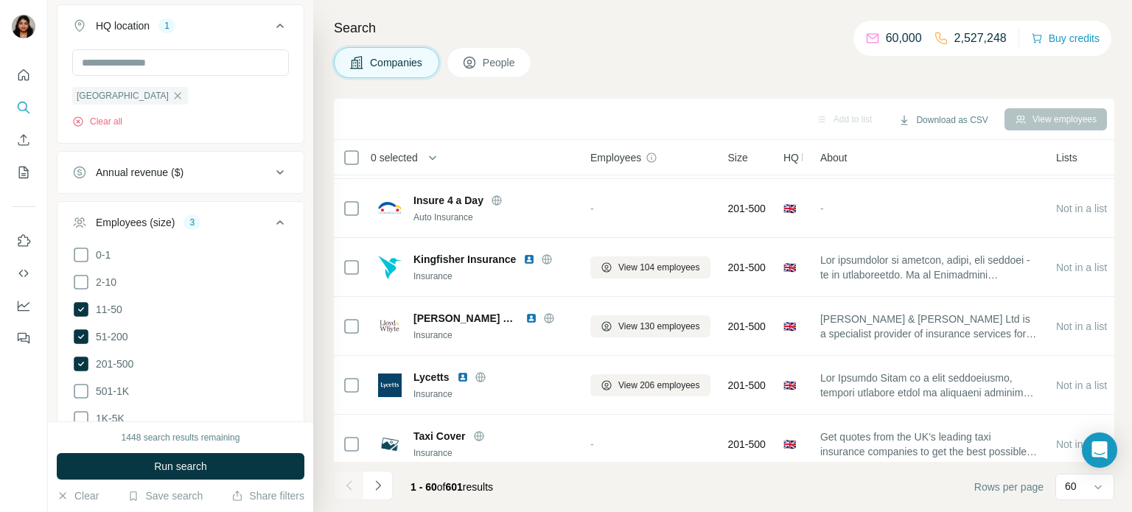
scroll to position [846, 0]
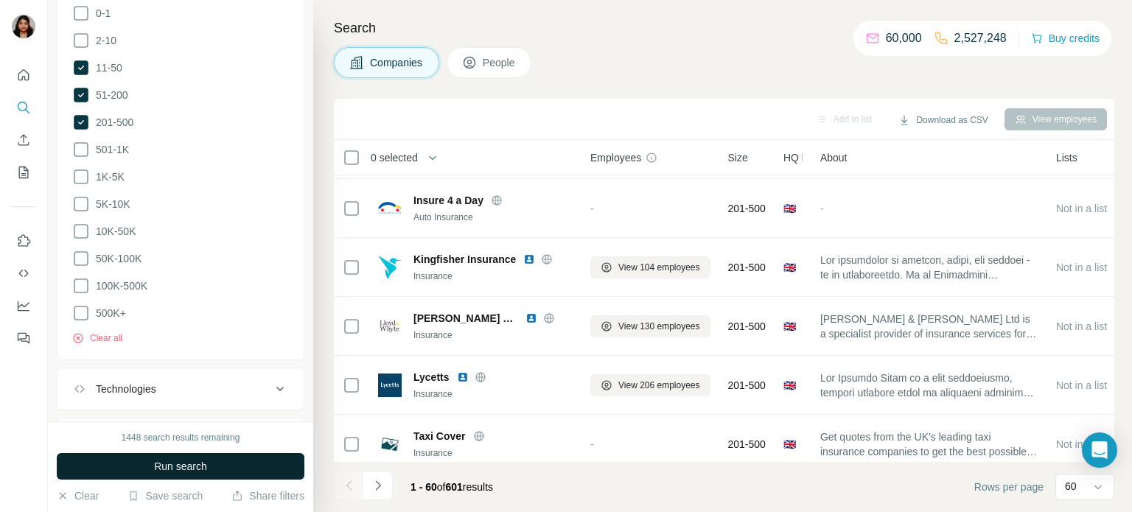
click at [172, 470] on span "Run search" at bounding box center [180, 466] width 53 height 15
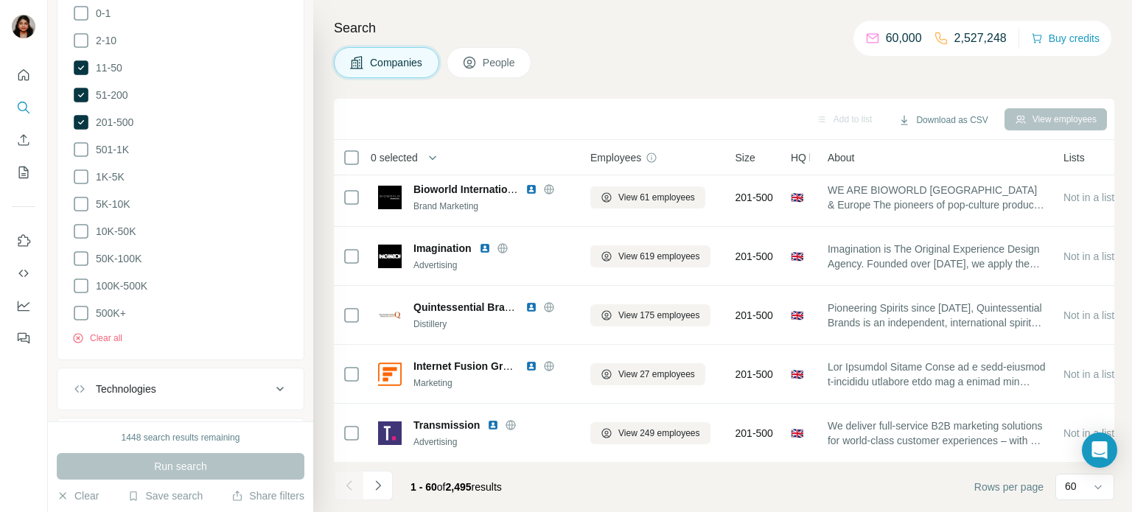
scroll to position [2177, 0]
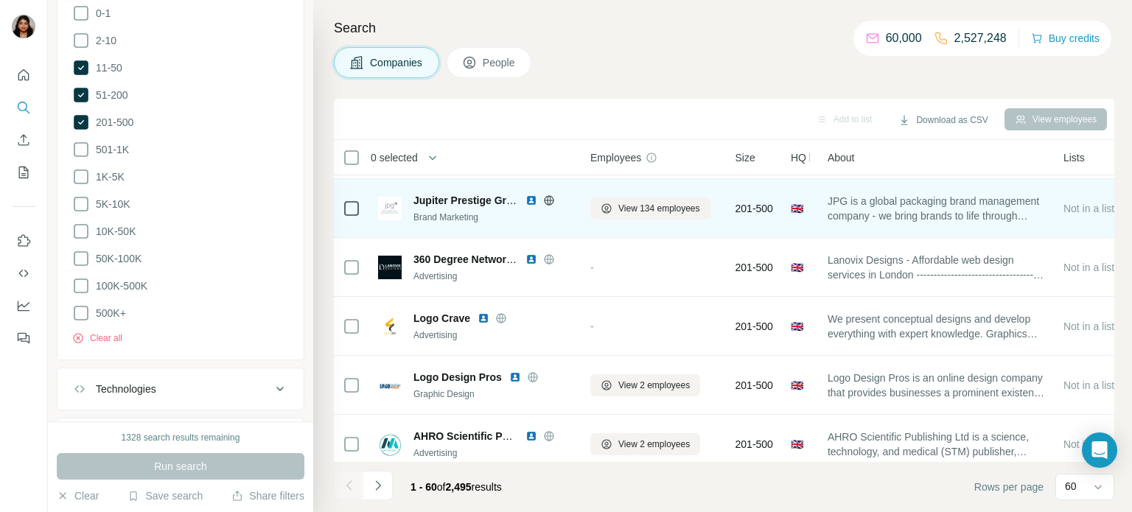
click at [550, 202] on icon at bounding box center [549, 200] width 12 height 12
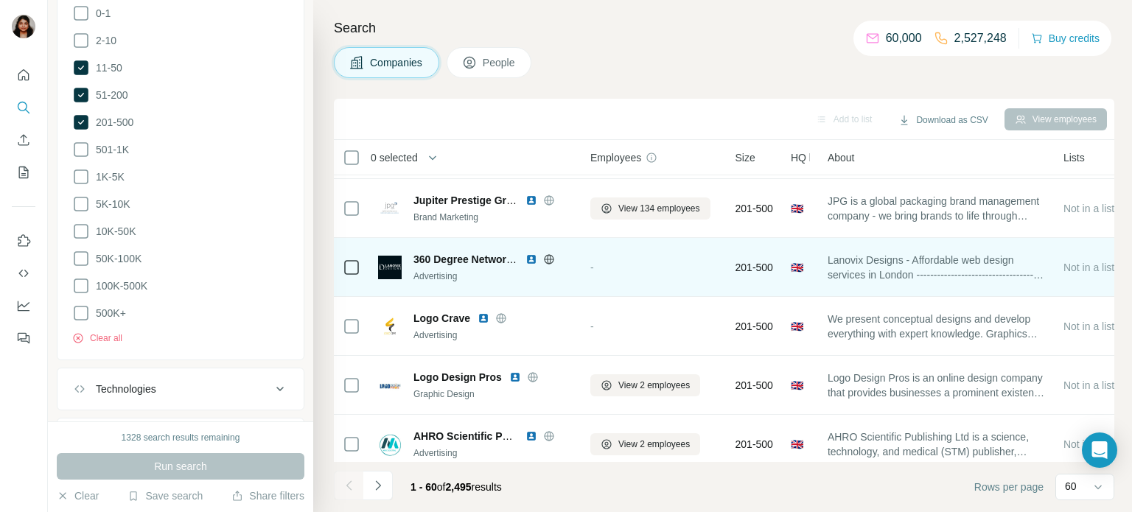
click at [547, 259] on icon at bounding box center [549, 259] width 4 height 10
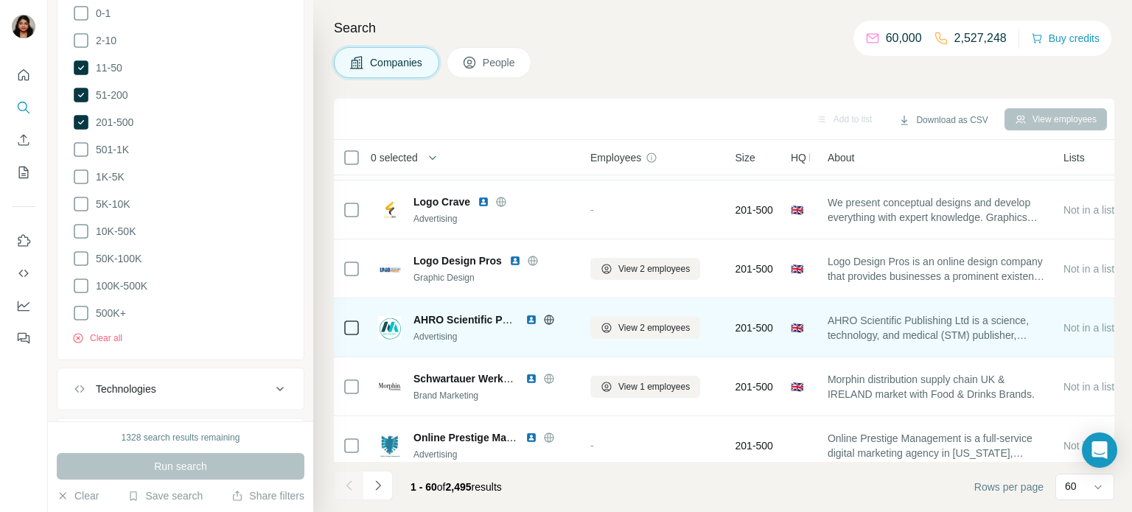
scroll to position [2298, 0]
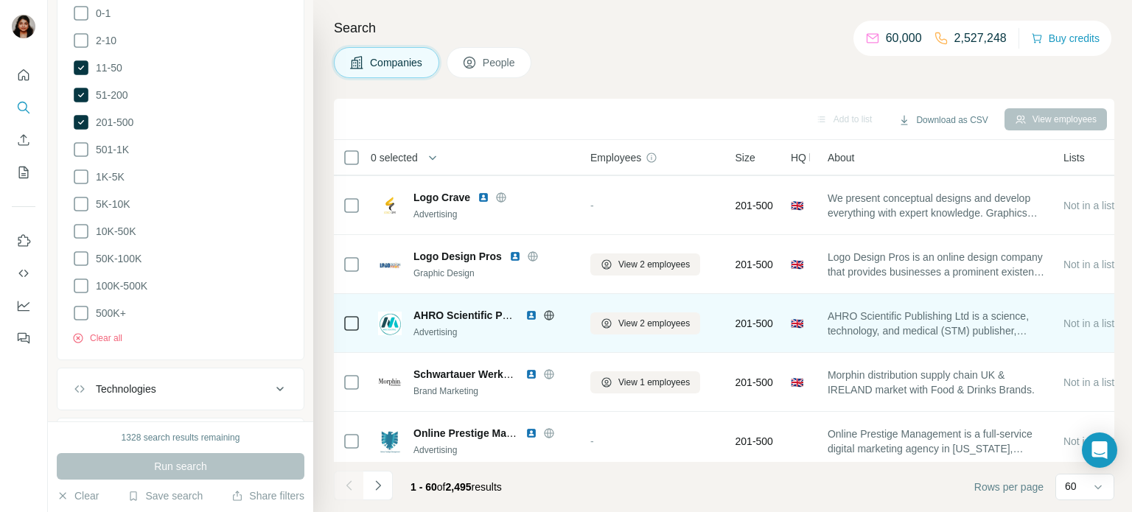
click at [550, 316] on icon at bounding box center [549, 315] width 4 height 10
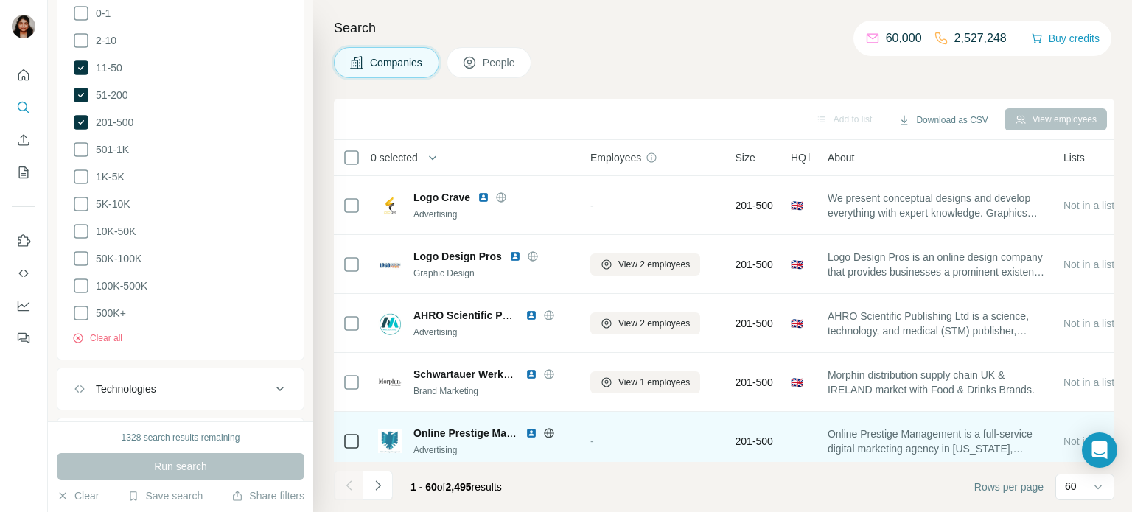
scroll to position [2419, 0]
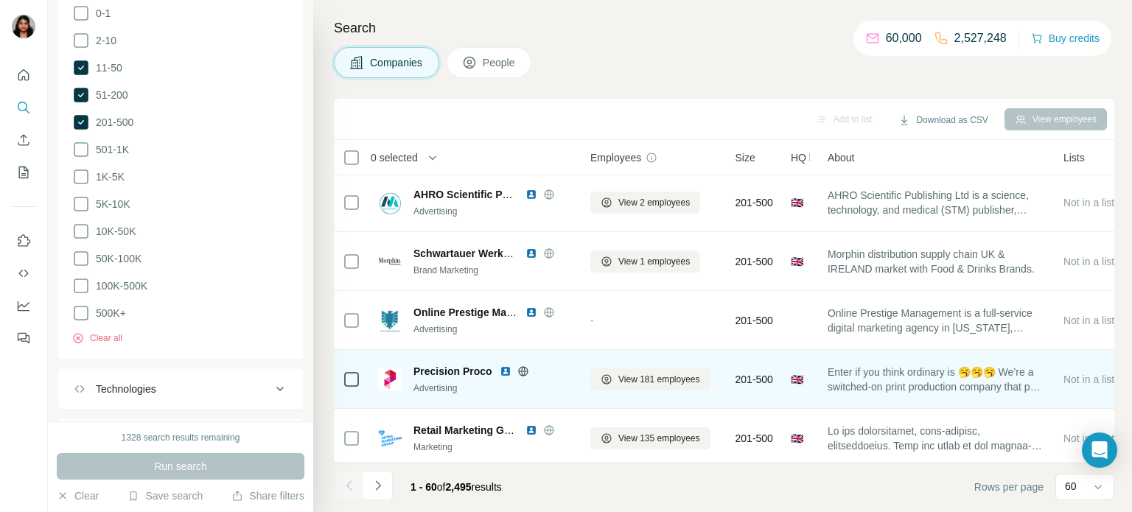
click at [521, 373] on icon at bounding box center [523, 371] width 4 height 10
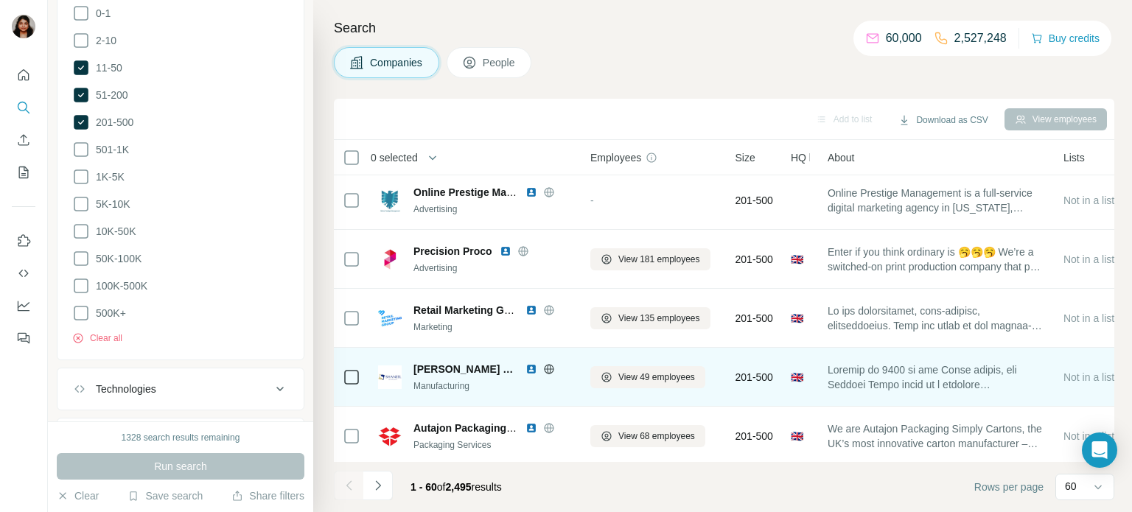
scroll to position [2539, 0]
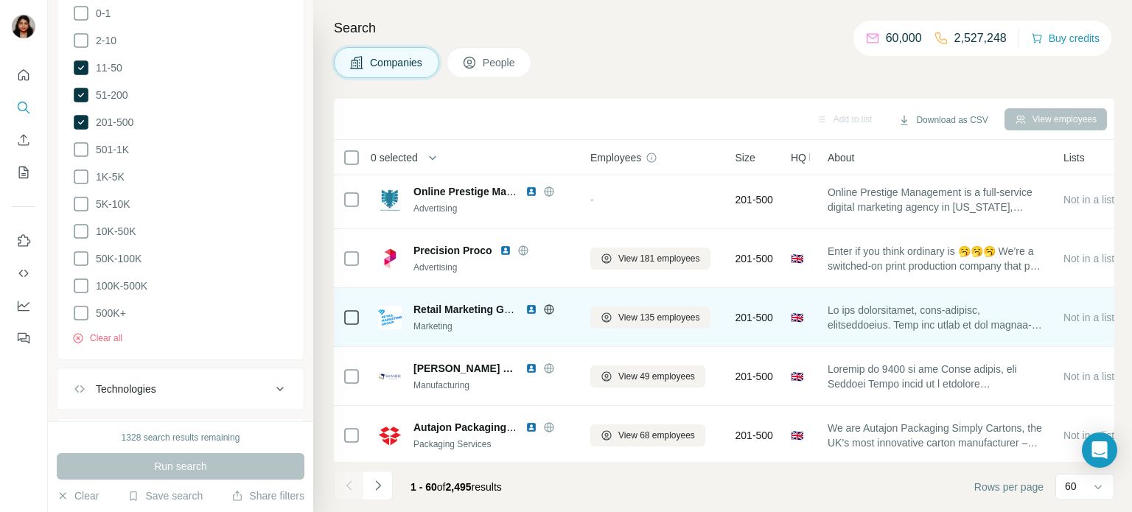
click at [550, 309] on icon at bounding box center [549, 310] width 12 height 12
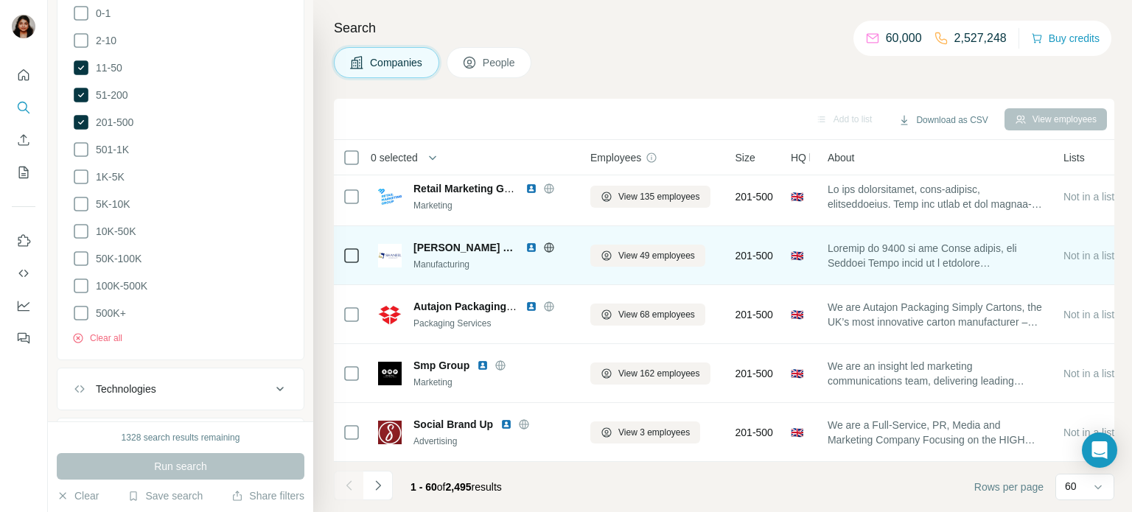
click at [543, 251] on icon at bounding box center [549, 248] width 12 height 12
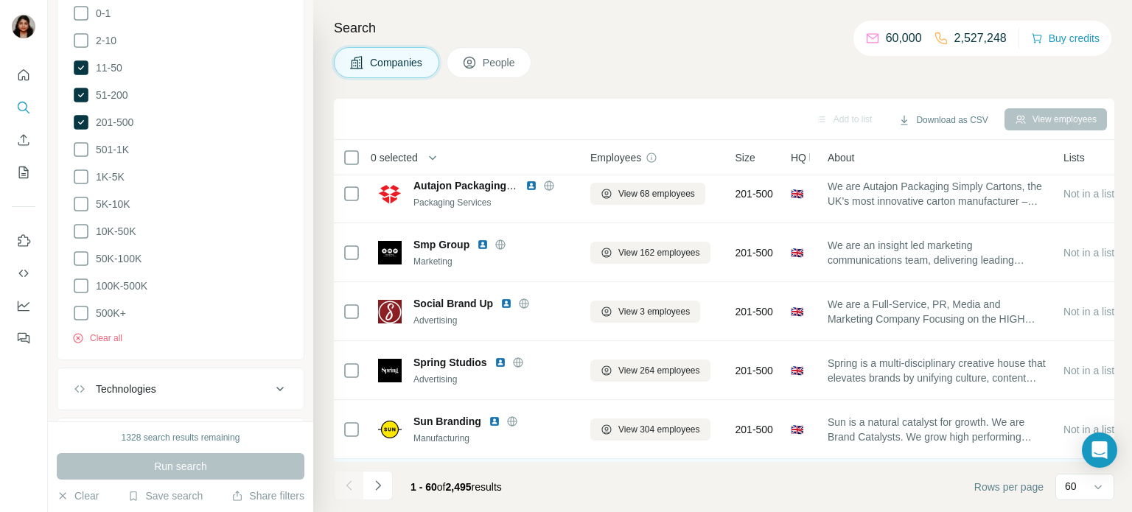
scroll to position [2902, 0]
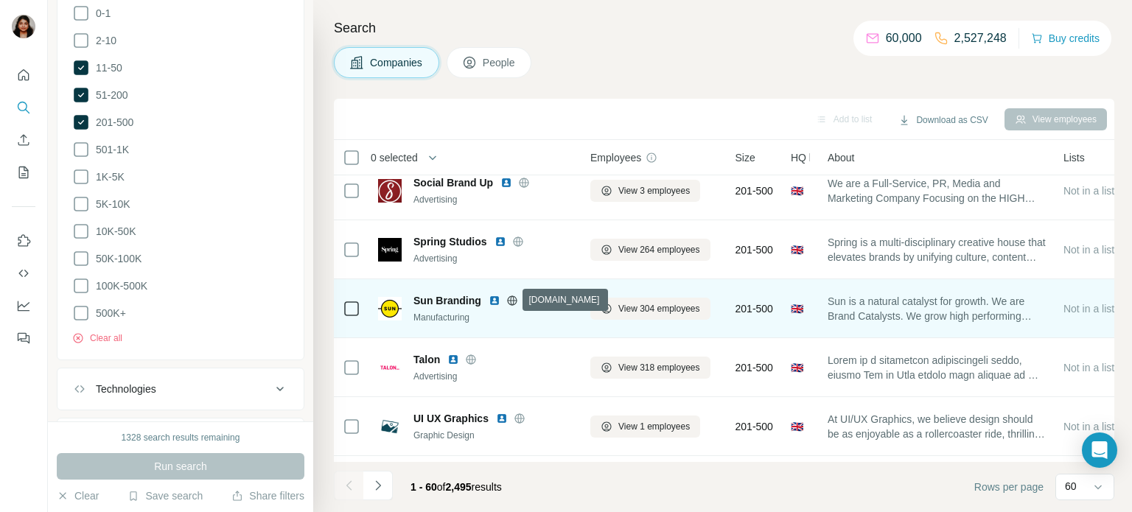
click at [512, 303] on icon at bounding box center [512, 300] width 4 height 10
